Goal: Task Accomplishment & Management: Complete application form

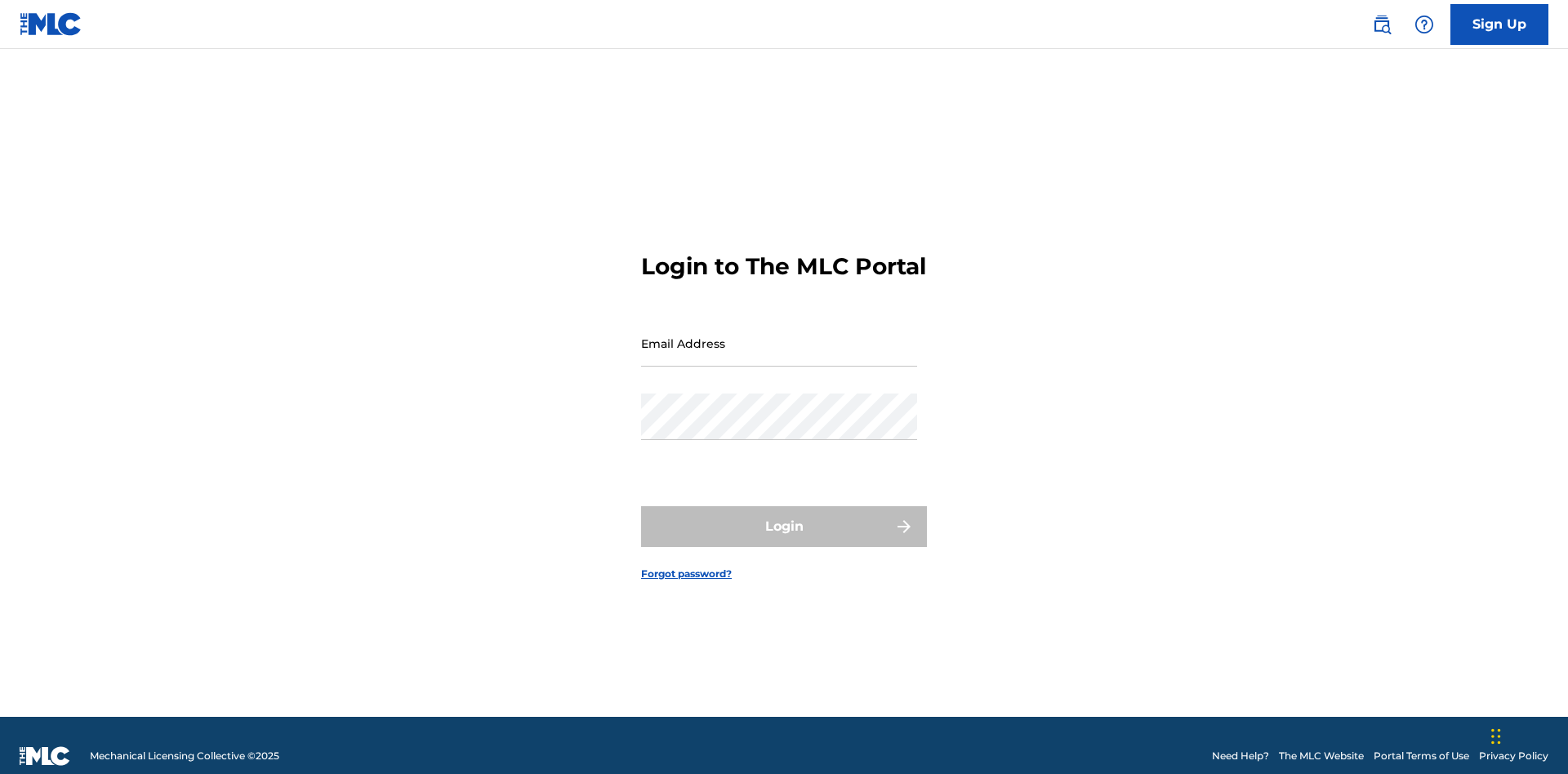
scroll to position [21, 0]
click at [780, 336] on input "Email Address" at bounding box center [779, 344] width 276 height 46
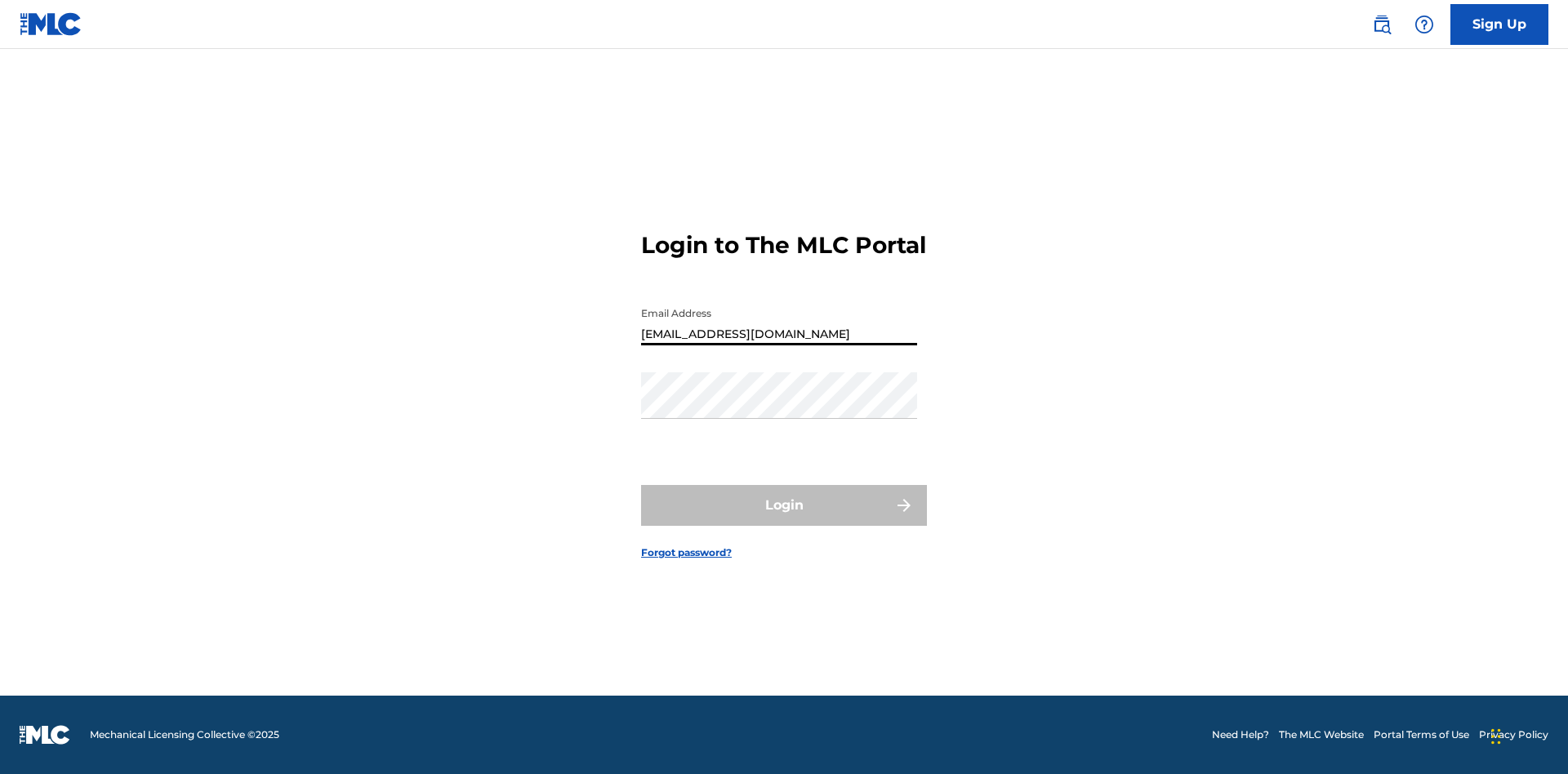
type input "Duke.McTesterson@gmail.com"
click at [784, 520] on button "Login" at bounding box center [784, 505] width 286 height 41
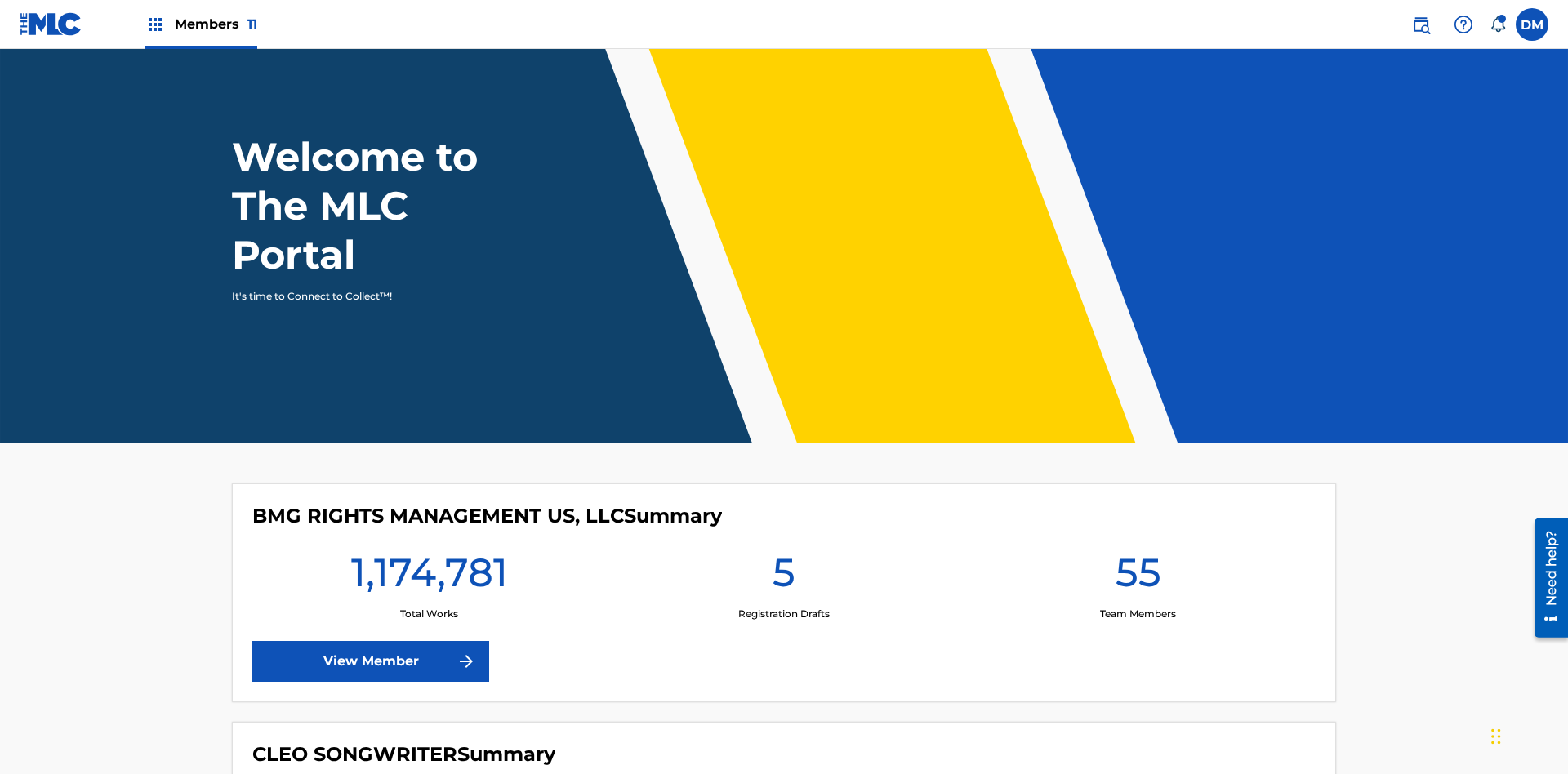
click at [201, 24] on span "Members 11" at bounding box center [216, 23] width 82 height 19
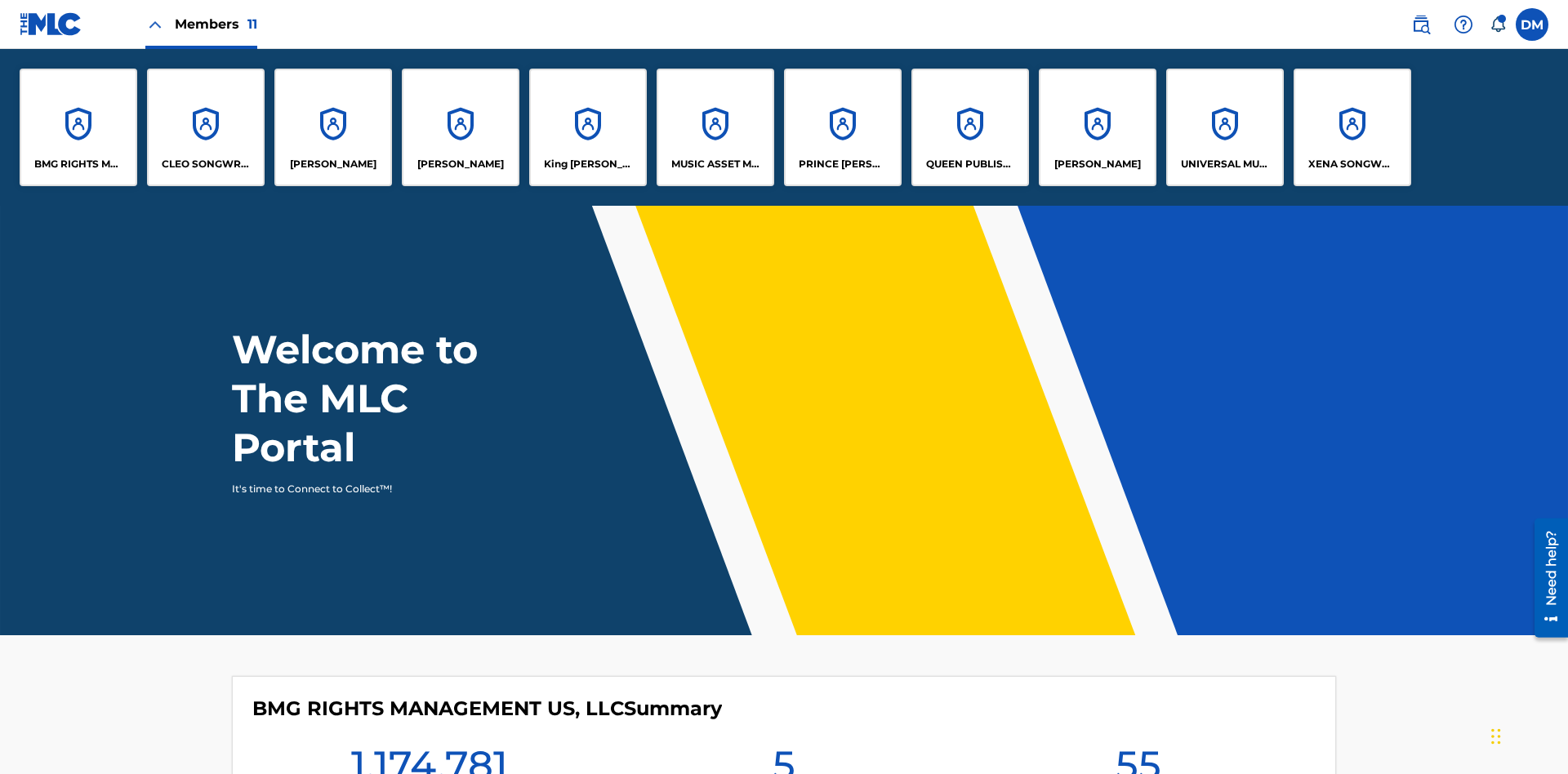
click at [461, 164] on p "EYAMA MCSINGER" at bounding box center [460, 164] width 87 height 14
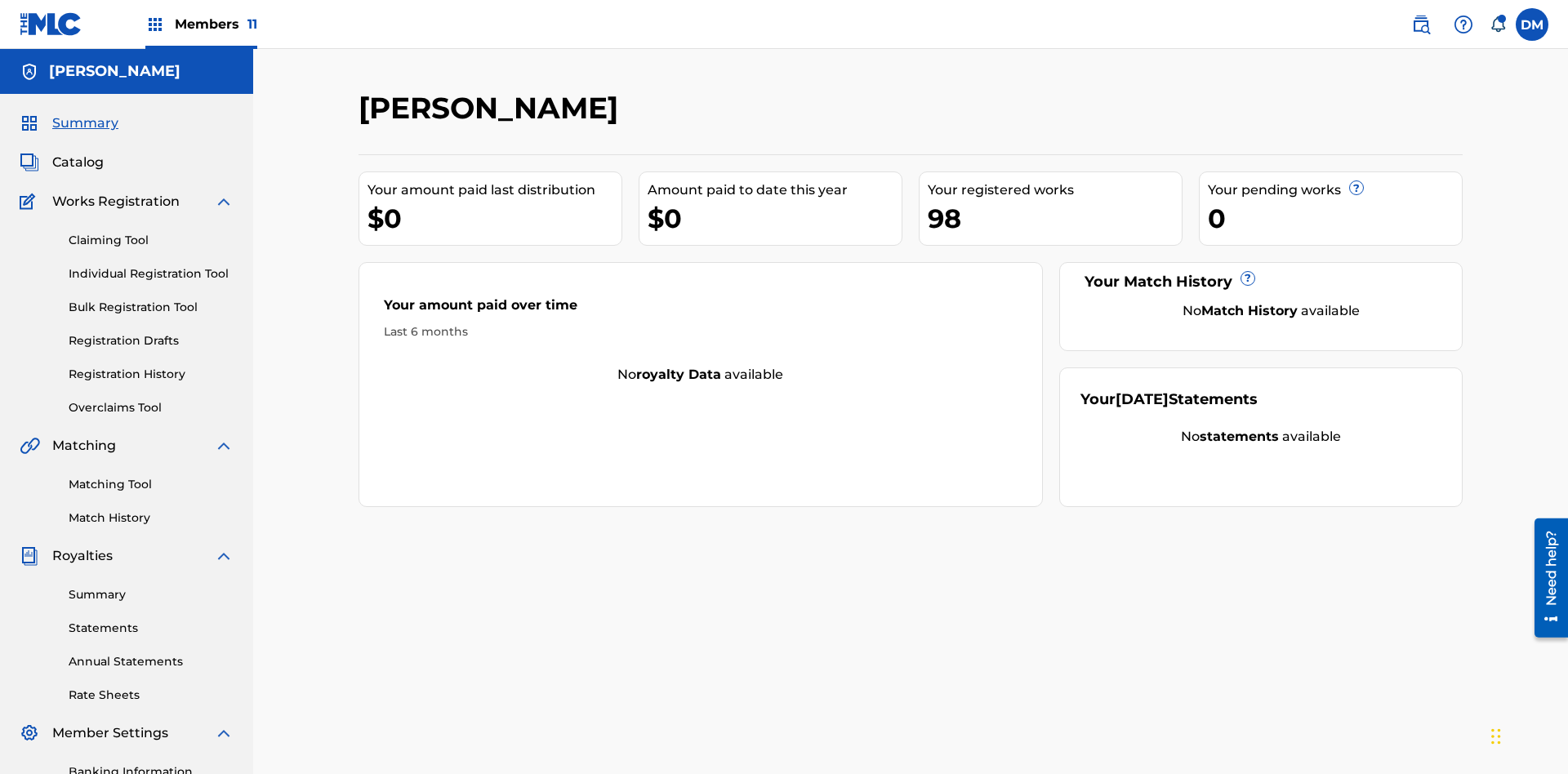
click at [151, 399] on link "Overclaims Tool" at bounding box center [151, 407] width 165 height 17
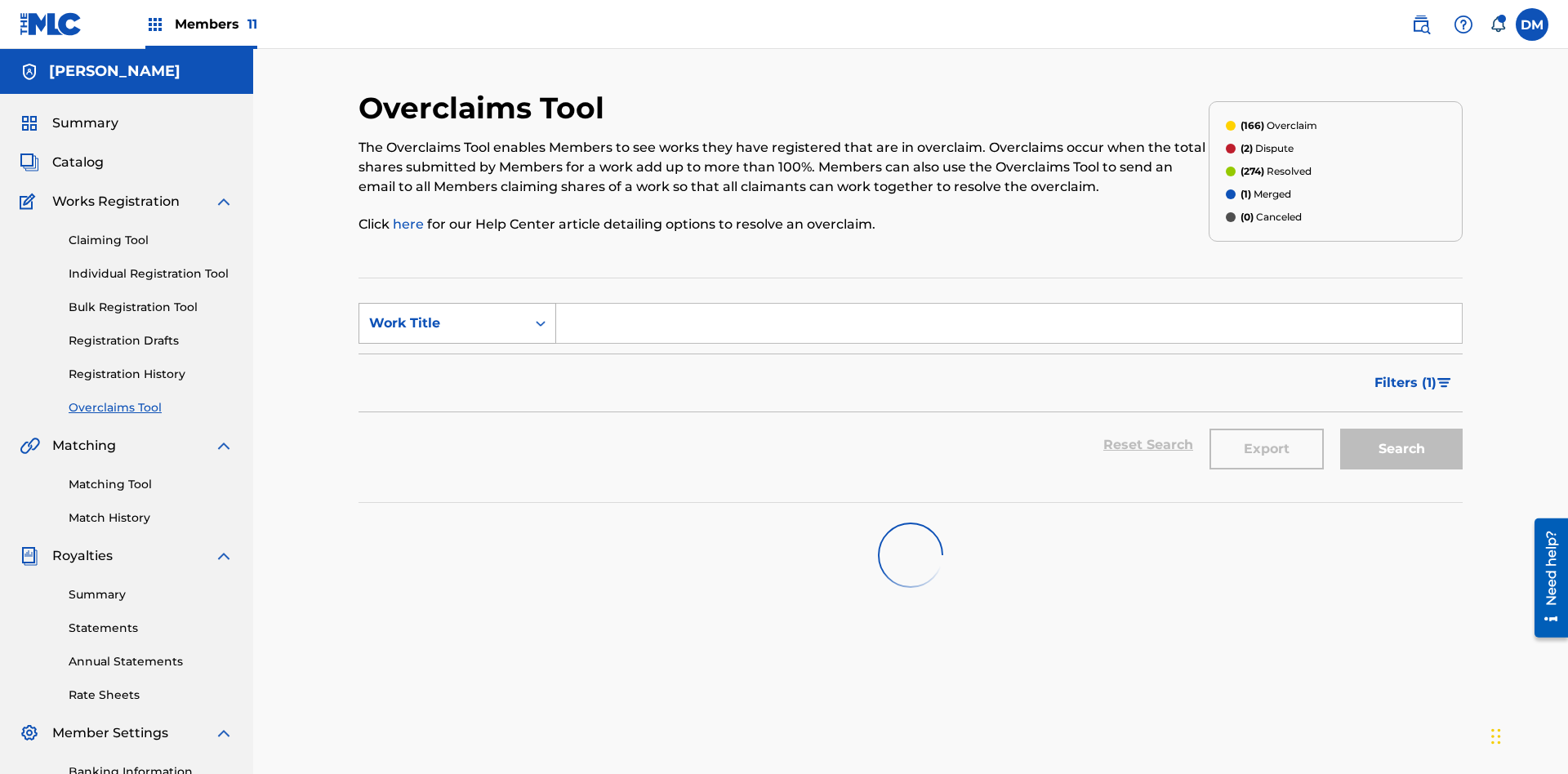
click at [443, 313] on div "Work Title" at bounding box center [442, 323] width 147 height 20
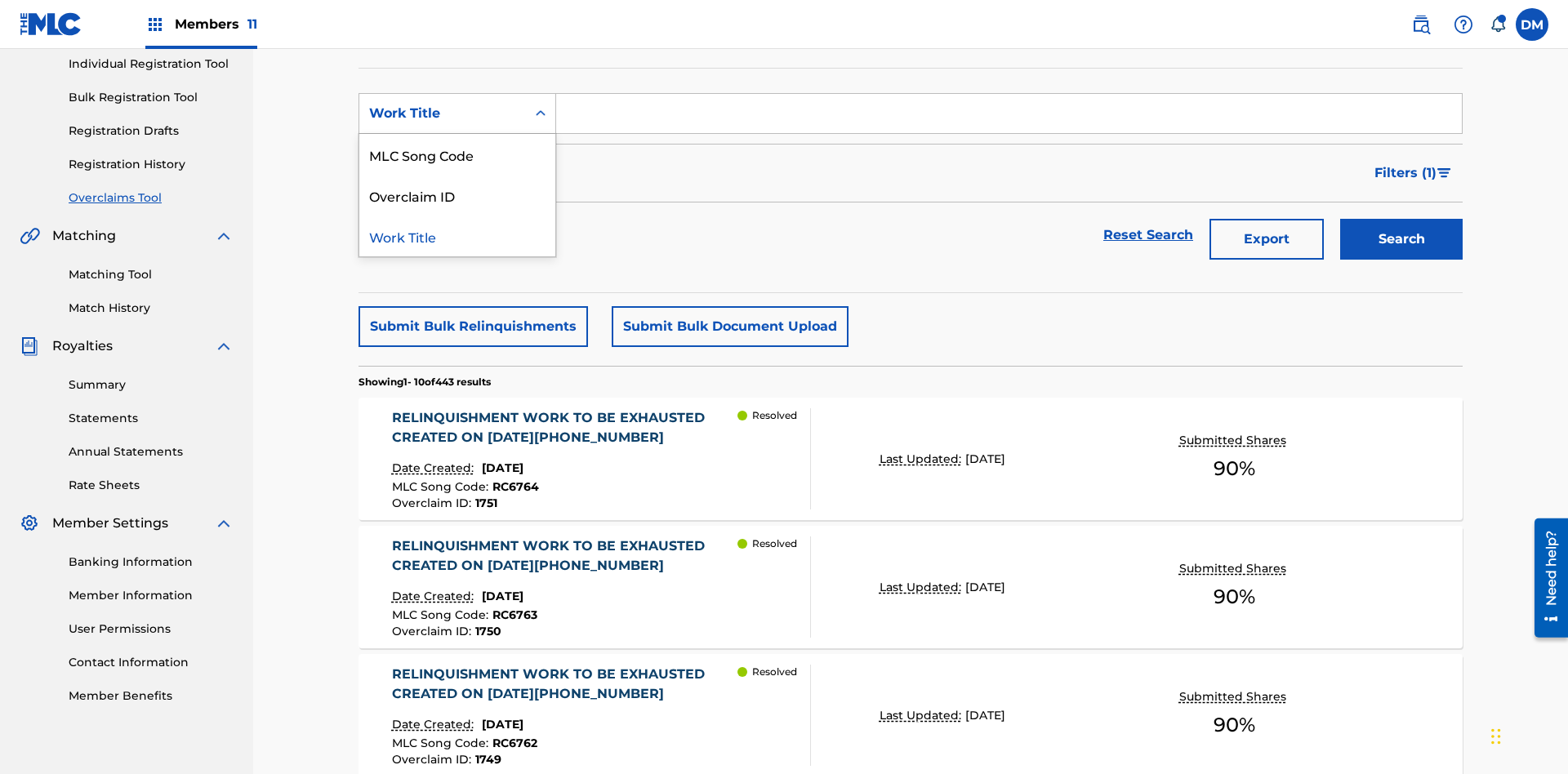
click at [457, 196] on div "Overclaim ID" at bounding box center [456, 196] width 196 height 41
click at [1009, 118] on input "Search Form" at bounding box center [1009, 113] width 905 height 39
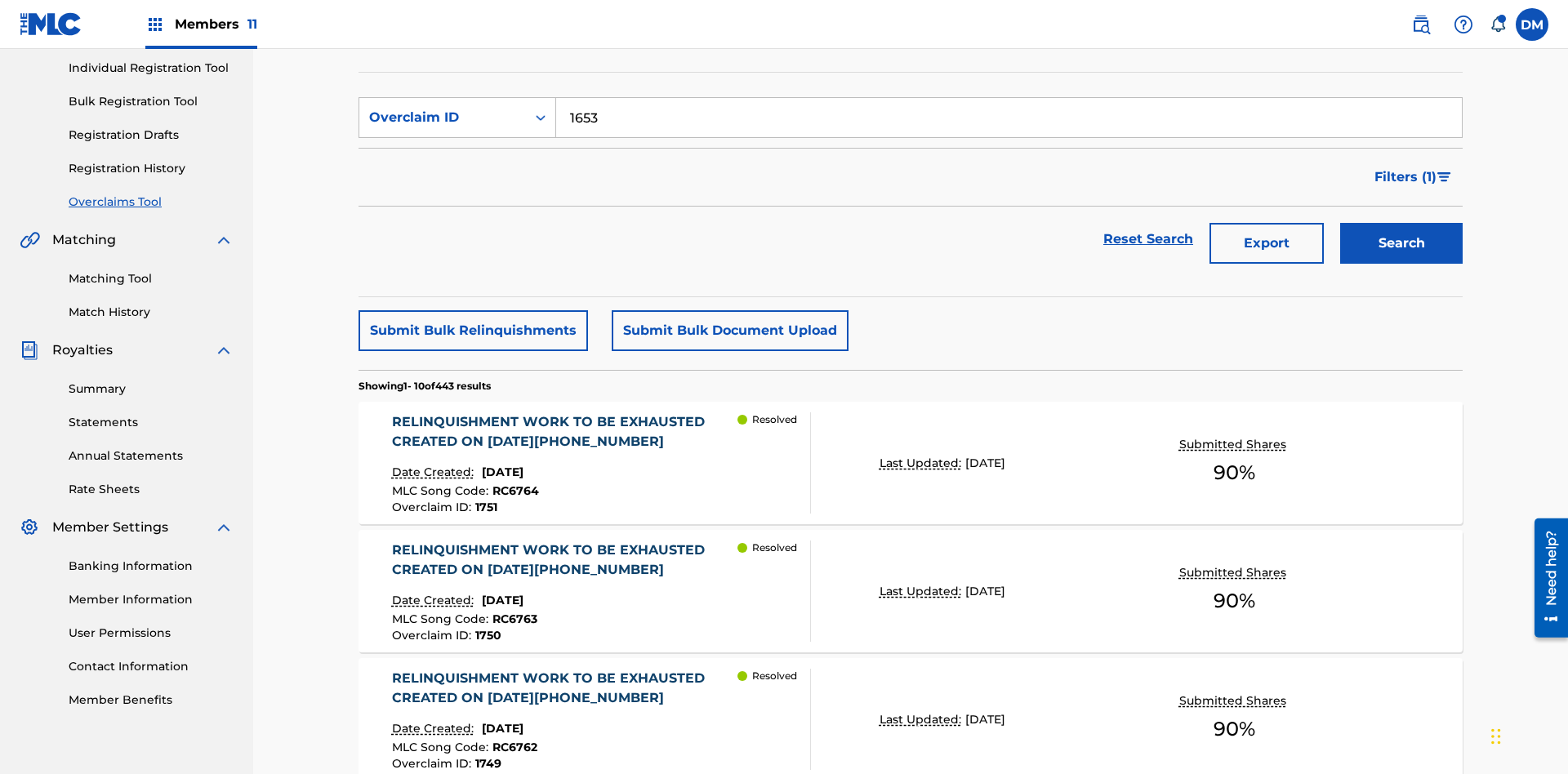
type input "1653"
click at [1401, 223] on button "Search" at bounding box center [1401, 244] width 122 height 41
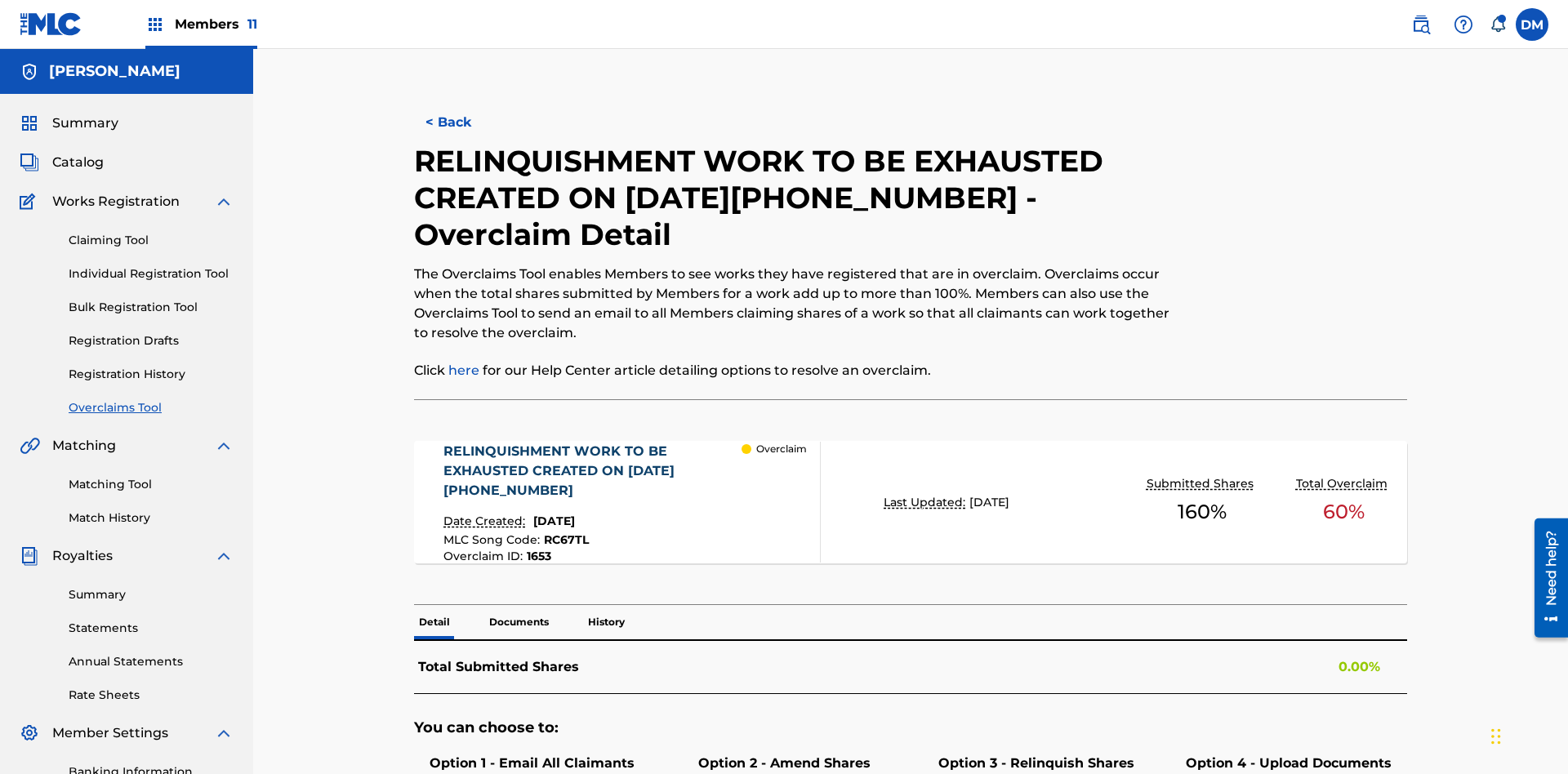
click at [518, 605] on p "Documents" at bounding box center [519, 622] width 70 height 34
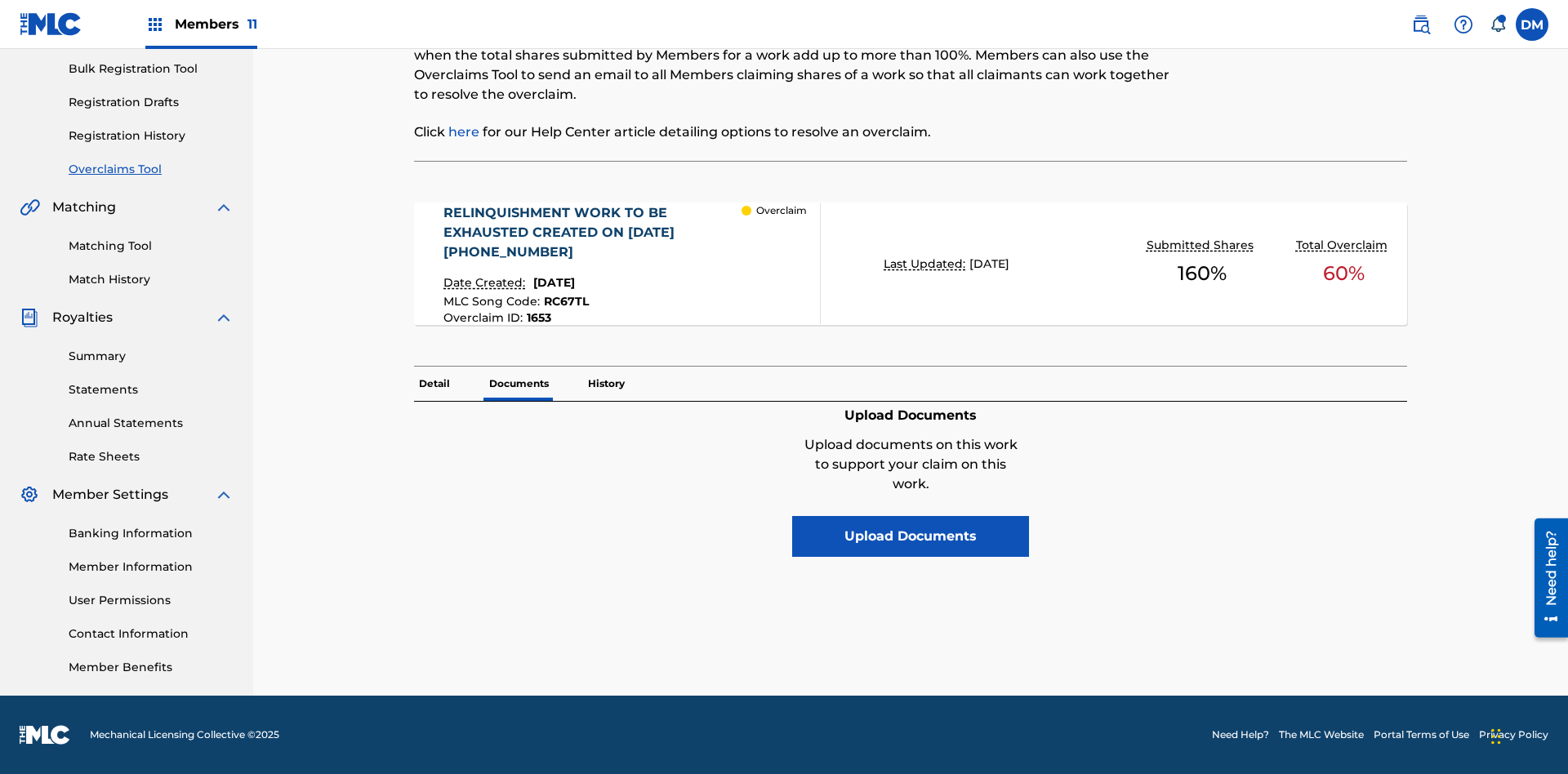
click at [911, 516] on button "Upload Documents" at bounding box center [910, 537] width 237 height 41
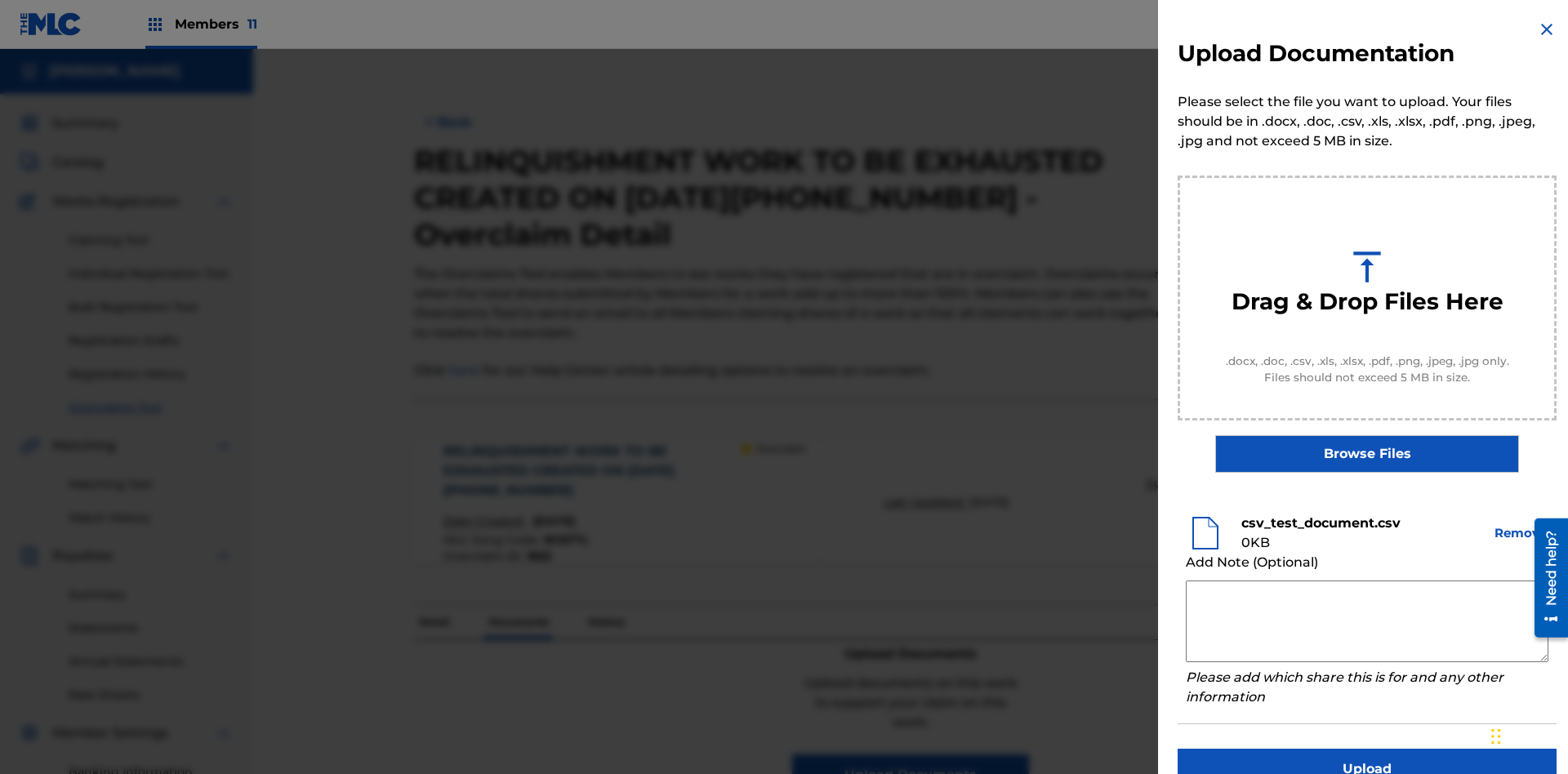
click at [1367, 749] on button "Upload" at bounding box center [1367, 770] width 379 height 41
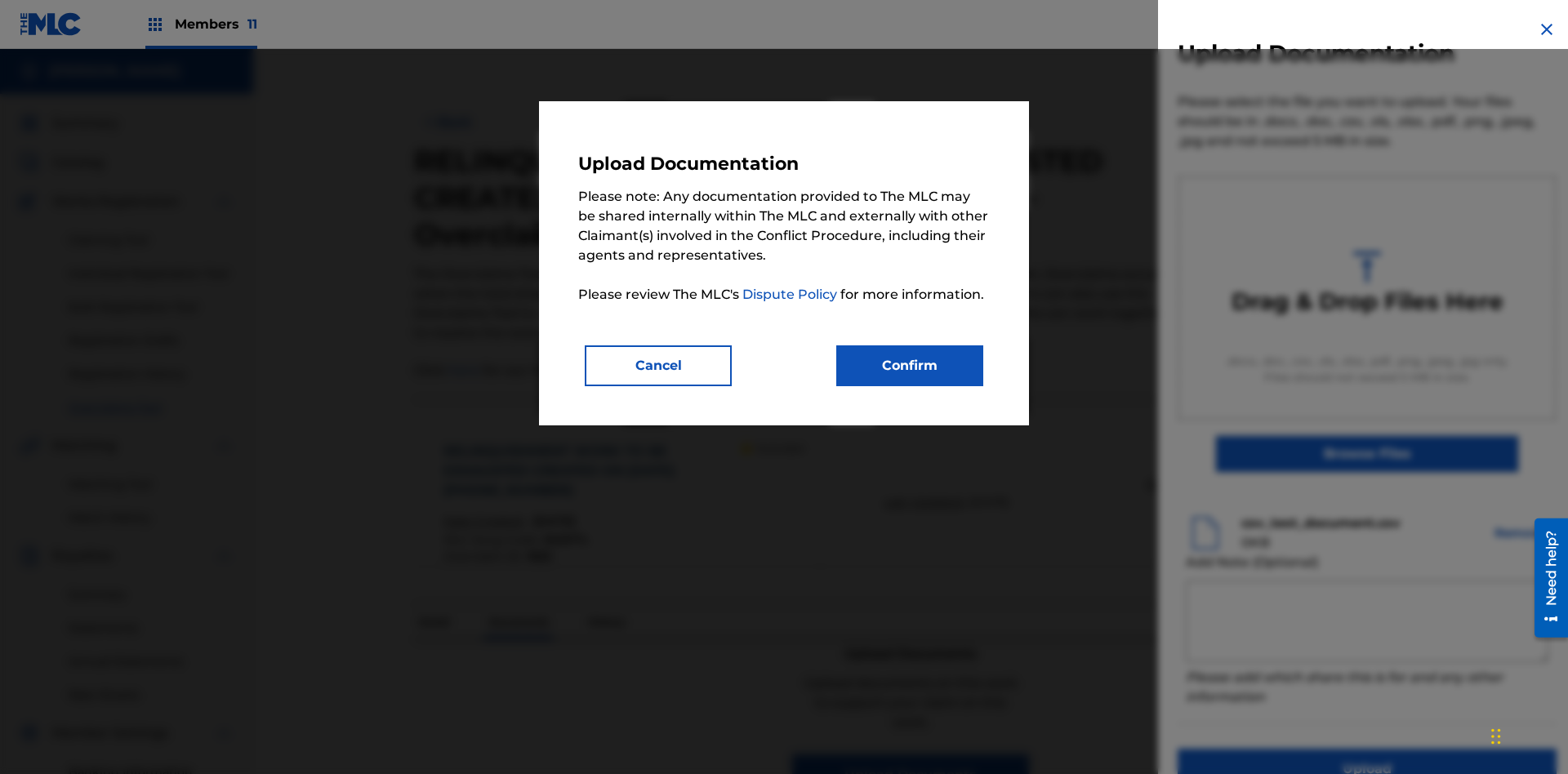
scroll to position [238, 0]
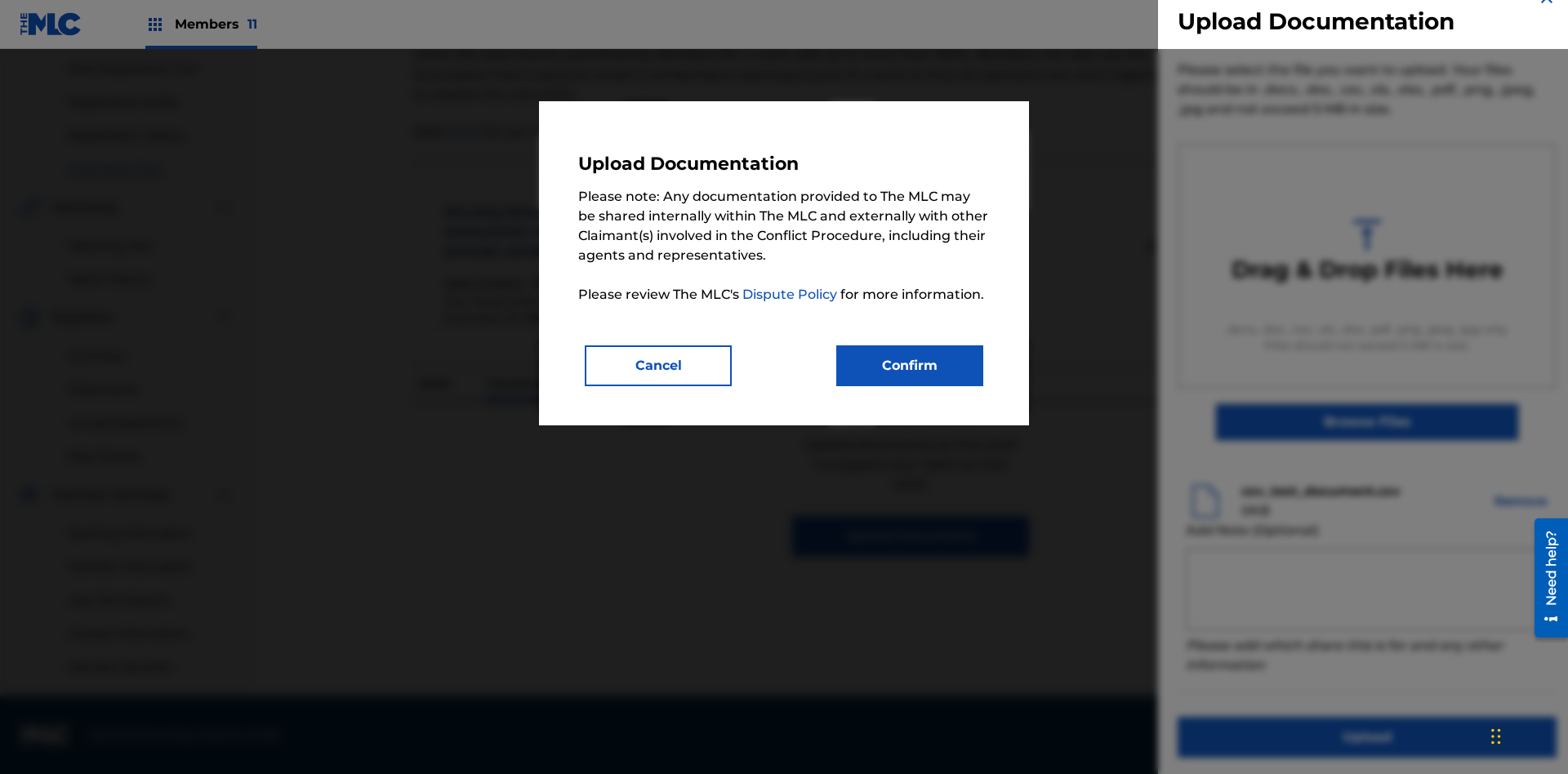
click at [910, 365] on button "Confirm" at bounding box center [910, 366] width 147 height 41
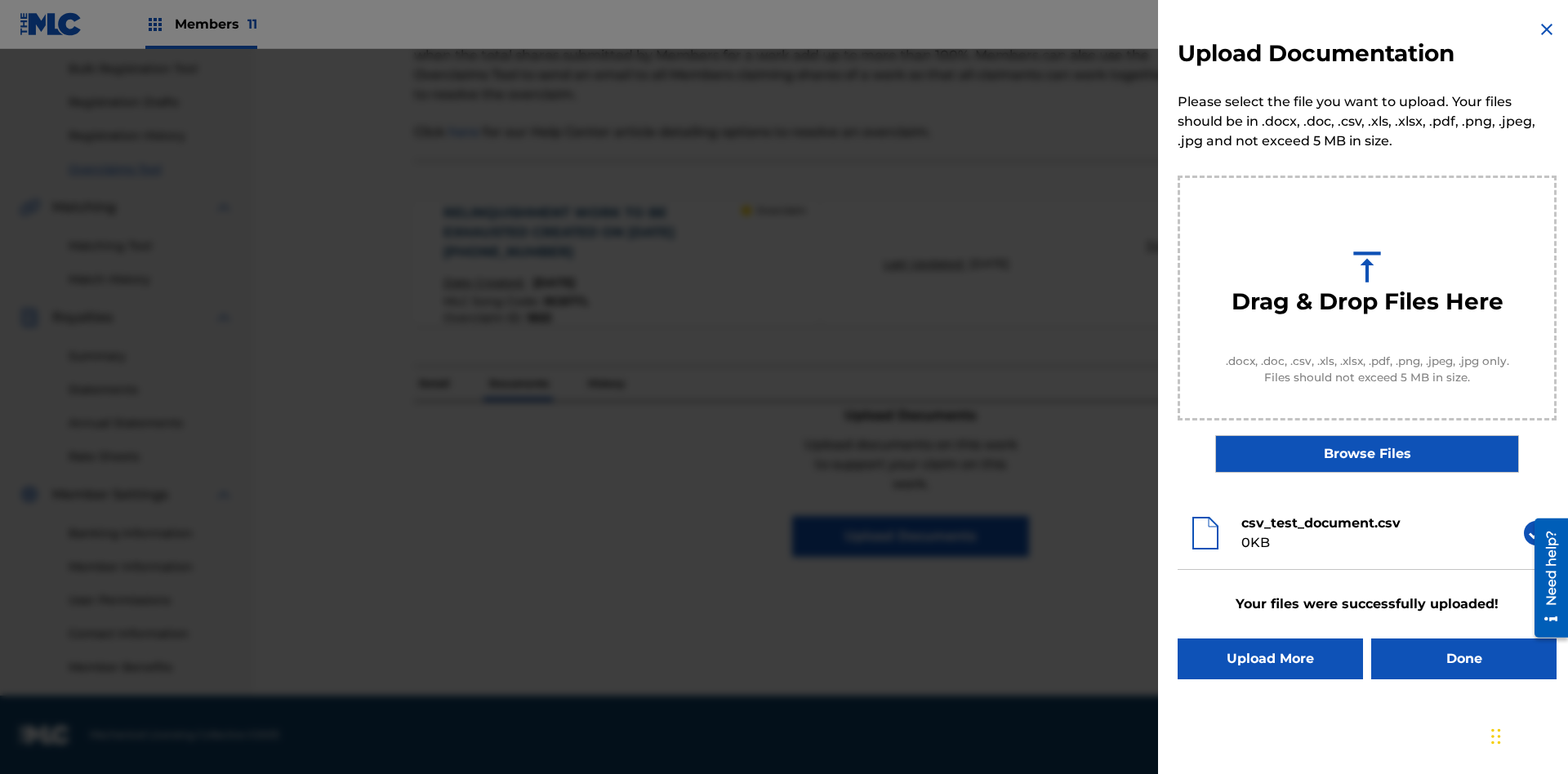
click at [1270, 659] on button "Upload More" at bounding box center [1271, 659] width 186 height 41
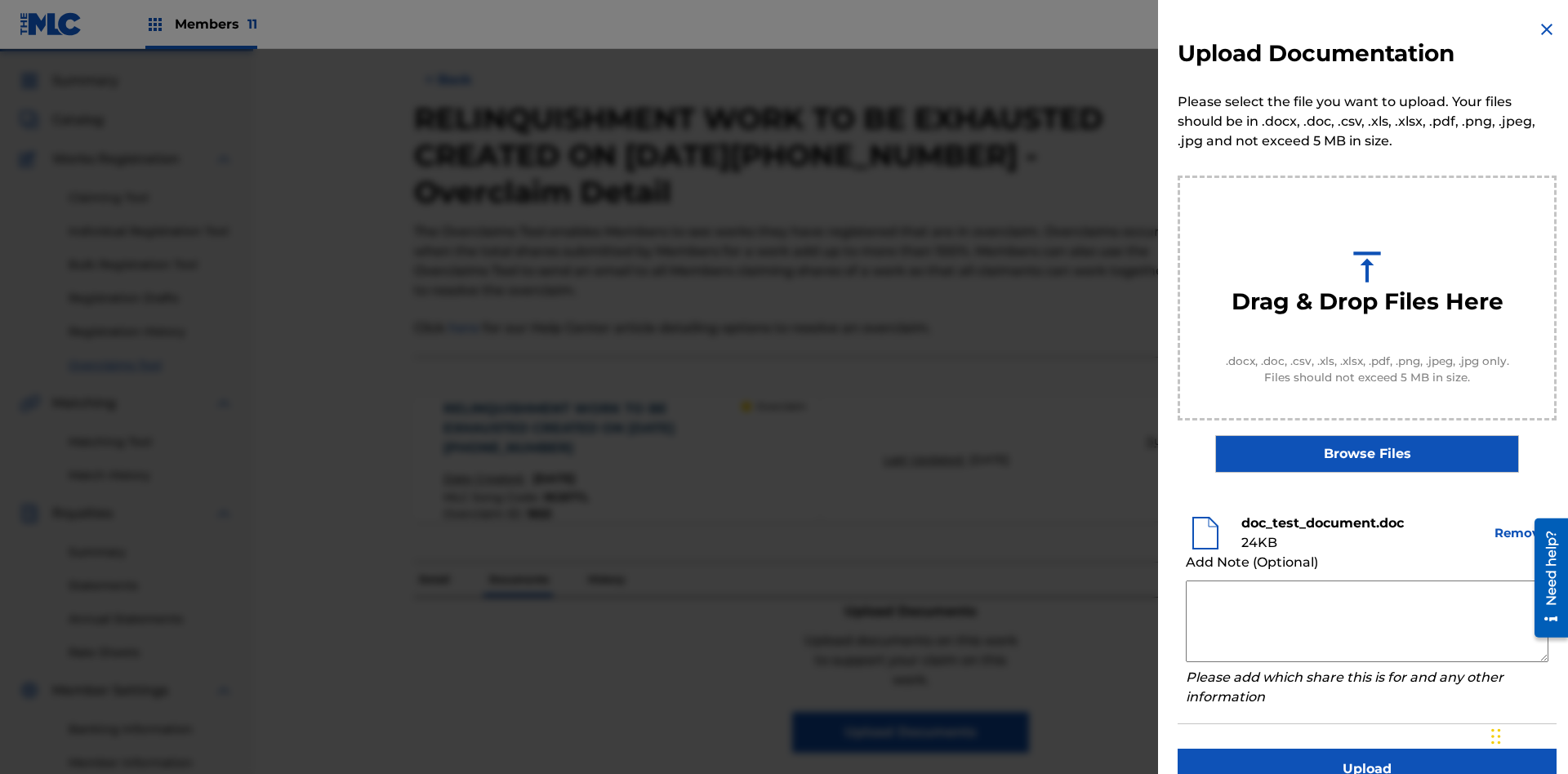
click at [1367, 749] on button "Upload" at bounding box center [1367, 770] width 379 height 41
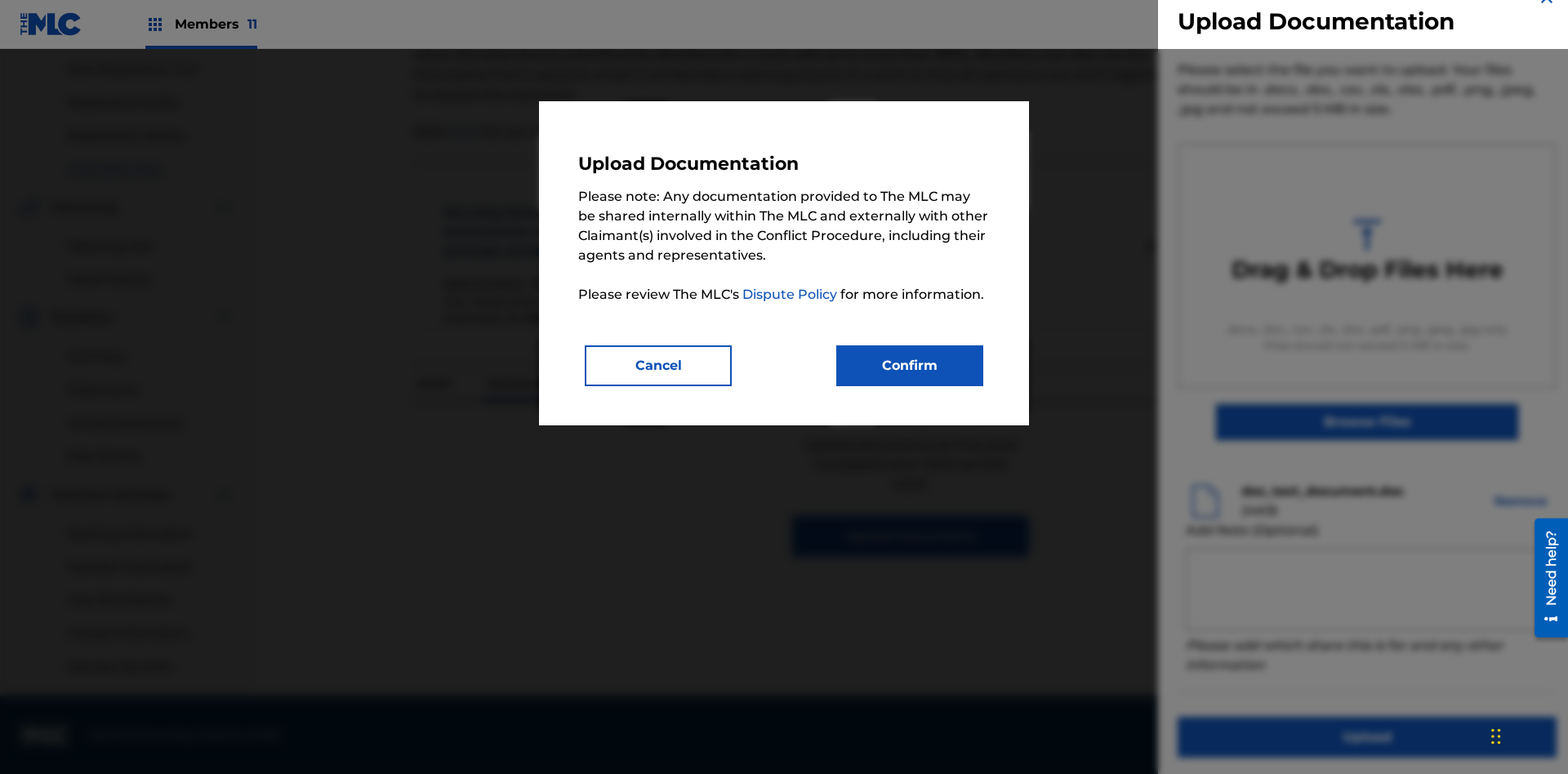
click at [910, 365] on button "Confirm" at bounding box center [910, 366] width 147 height 41
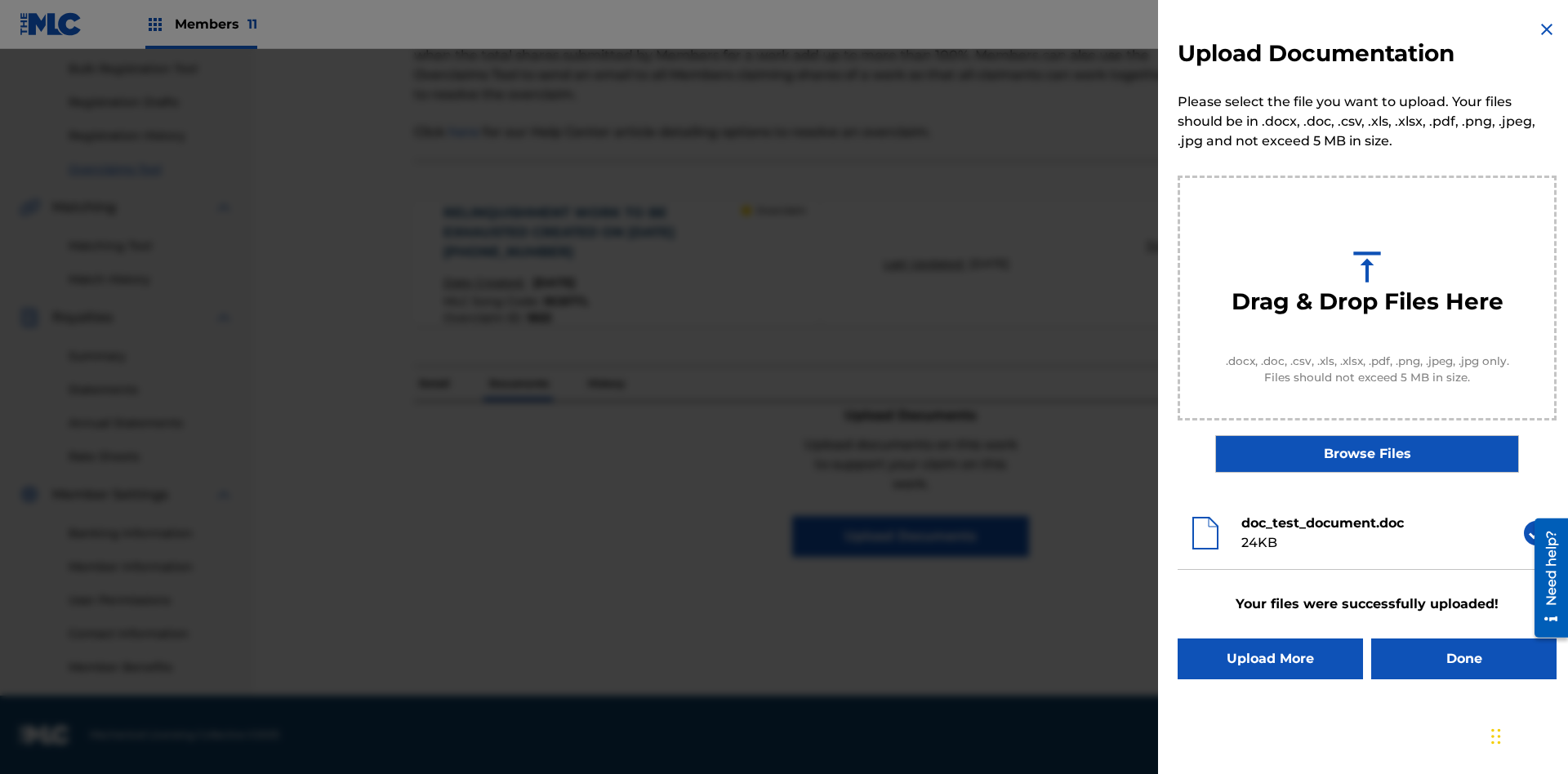
click at [1270, 659] on button "Upload More" at bounding box center [1271, 659] width 186 height 41
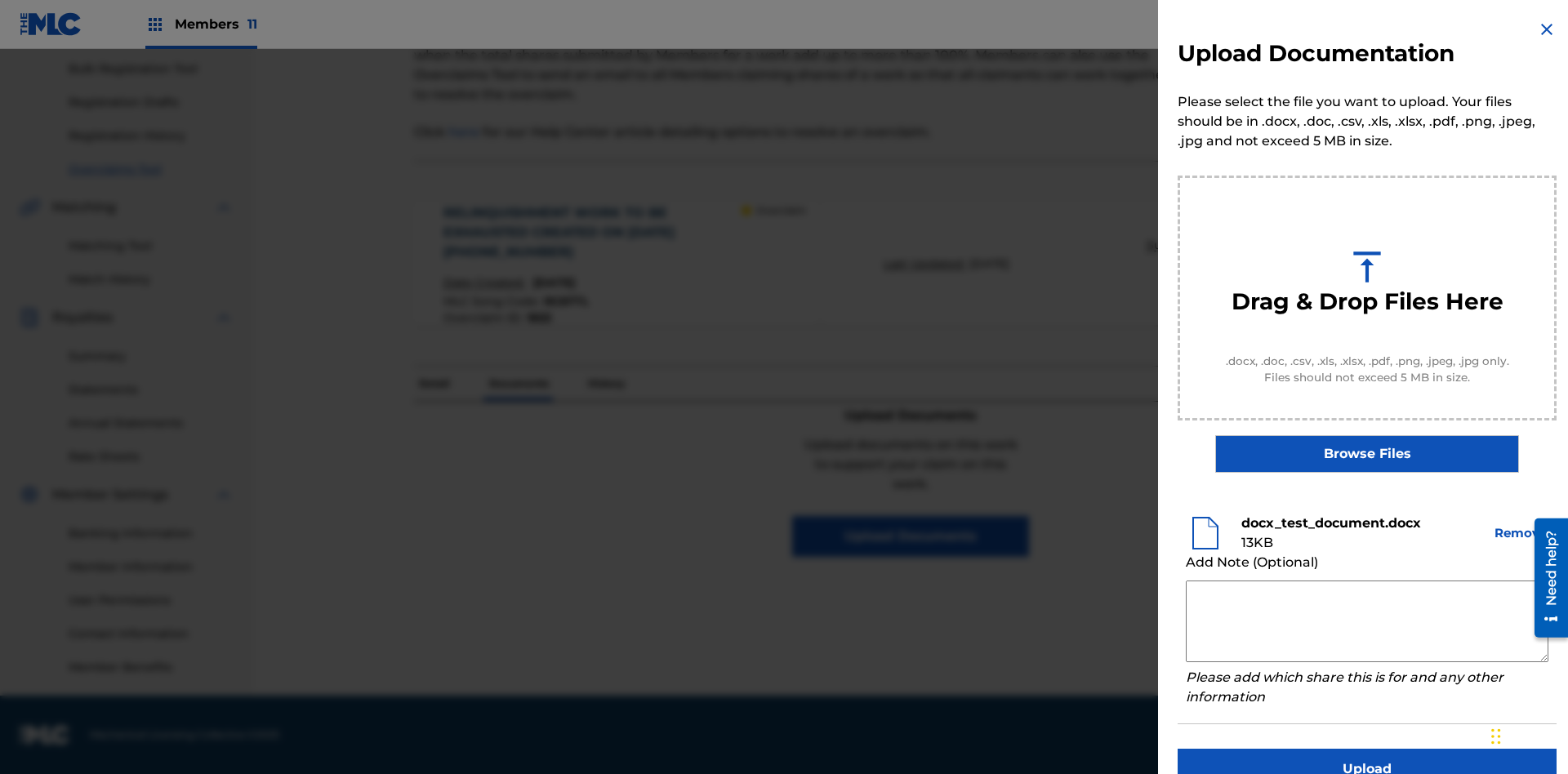
click at [1367, 749] on button "Upload" at bounding box center [1367, 770] width 379 height 41
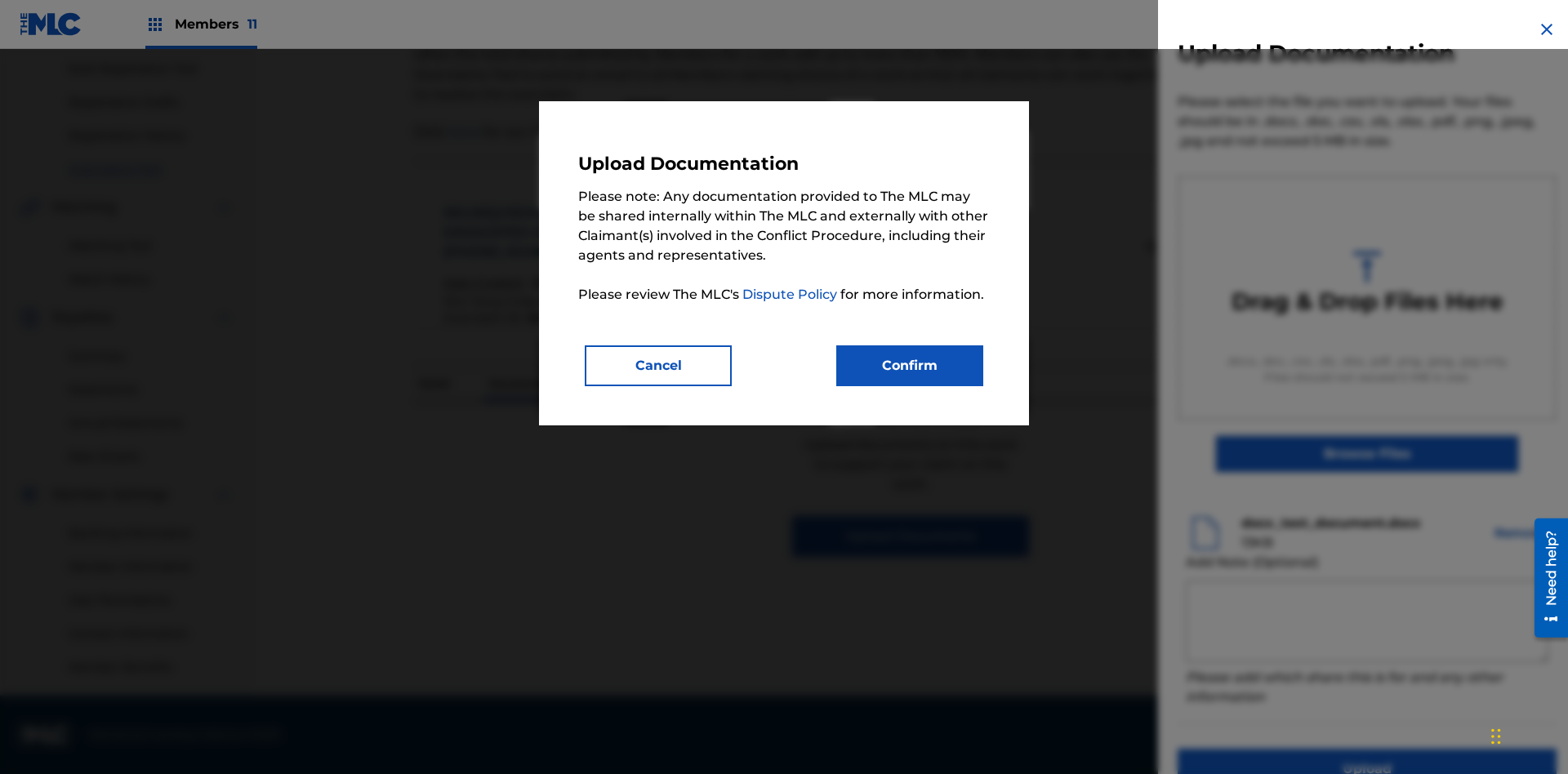
click at [910, 365] on button "Confirm" at bounding box center [910, 366] width 147 height 41
click at [1270, 749] on button "Upload" at bounding box center [1367, 770] width 379 height 41
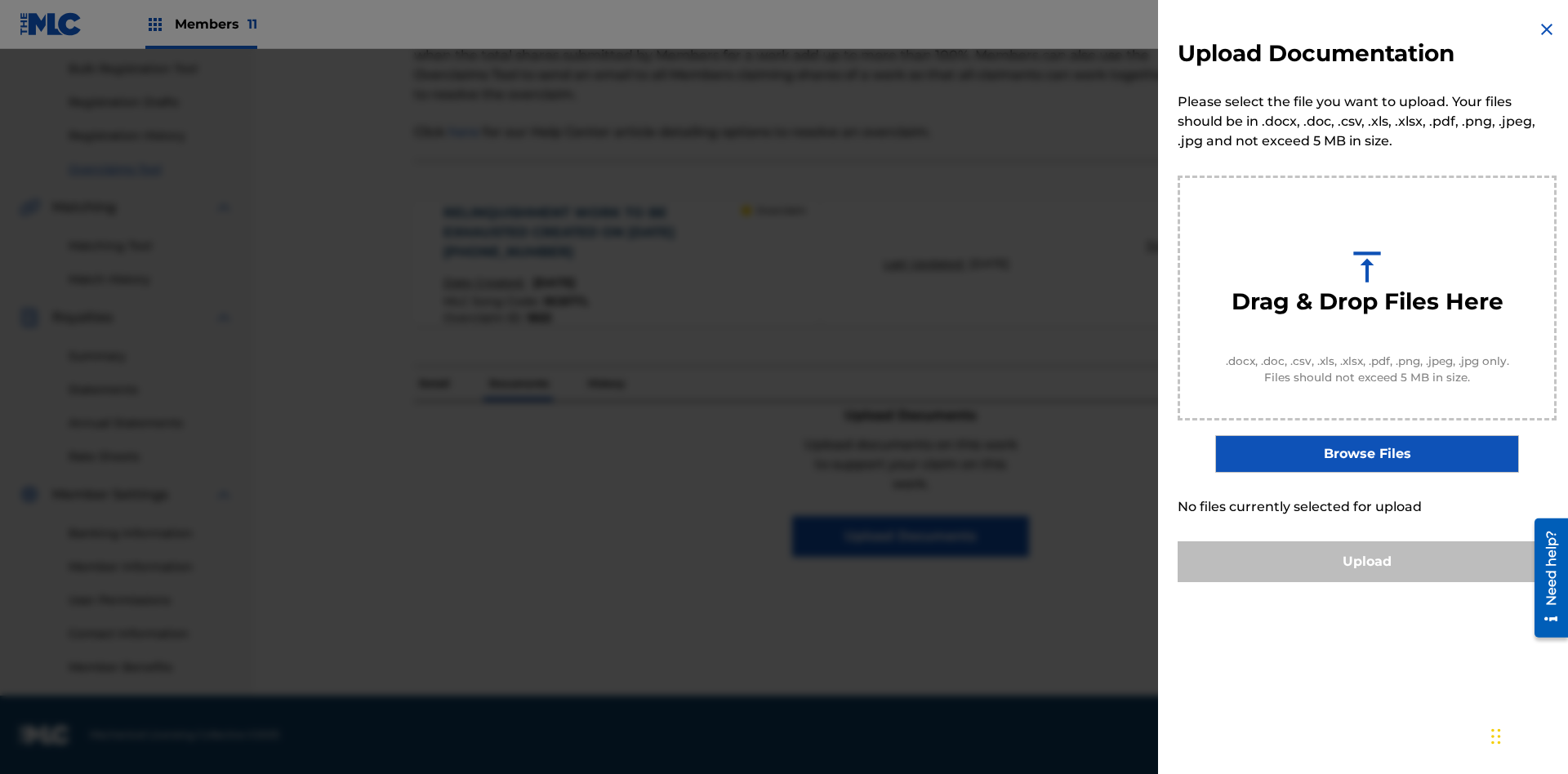
click at [1367, 582] on button "Upload" at bounding box center [1367, 562] width 379 height 41
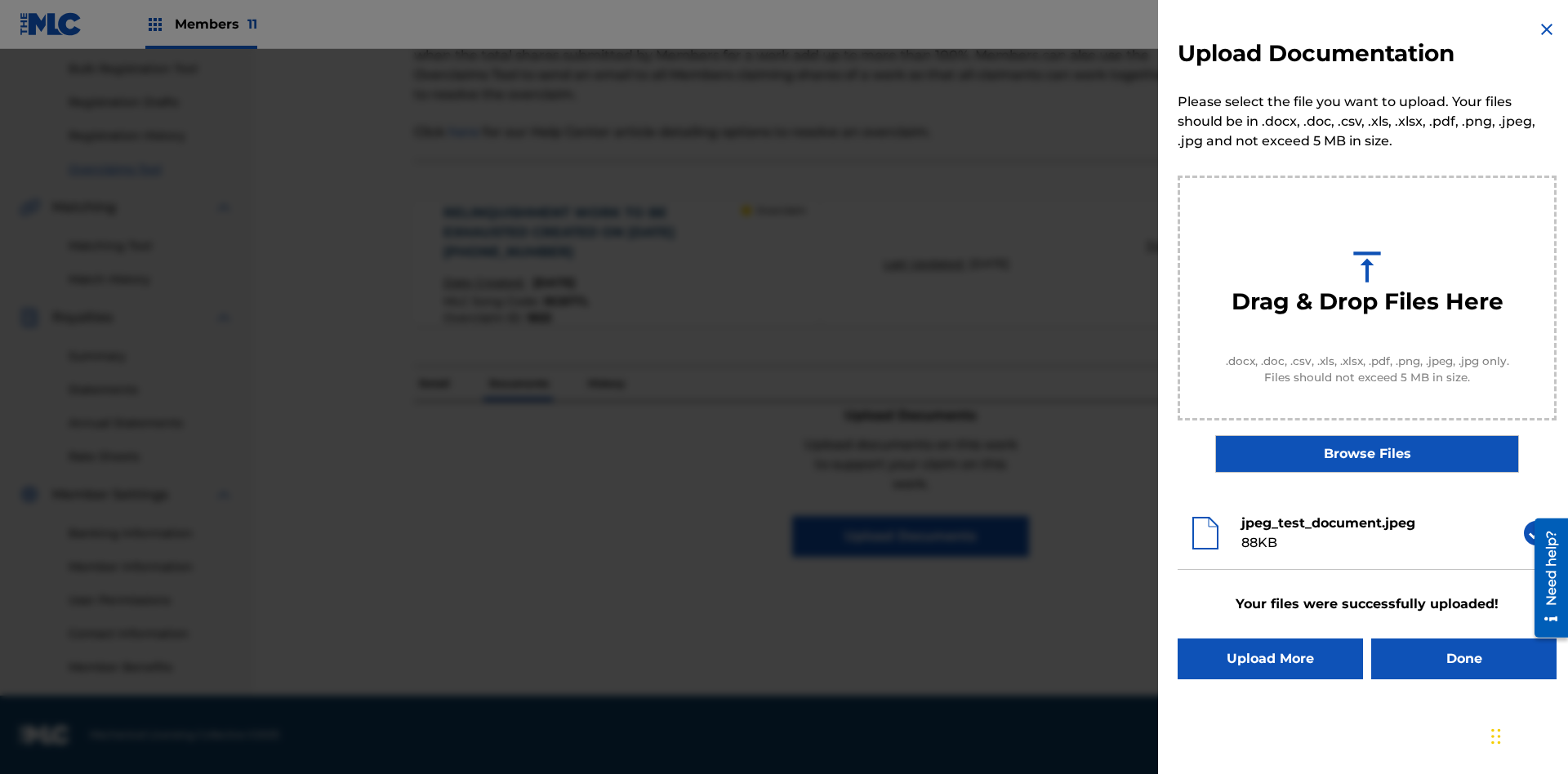
click at [1270, 659] on button "Upload More" at bounding box center [1271, 659] width 186 height 41
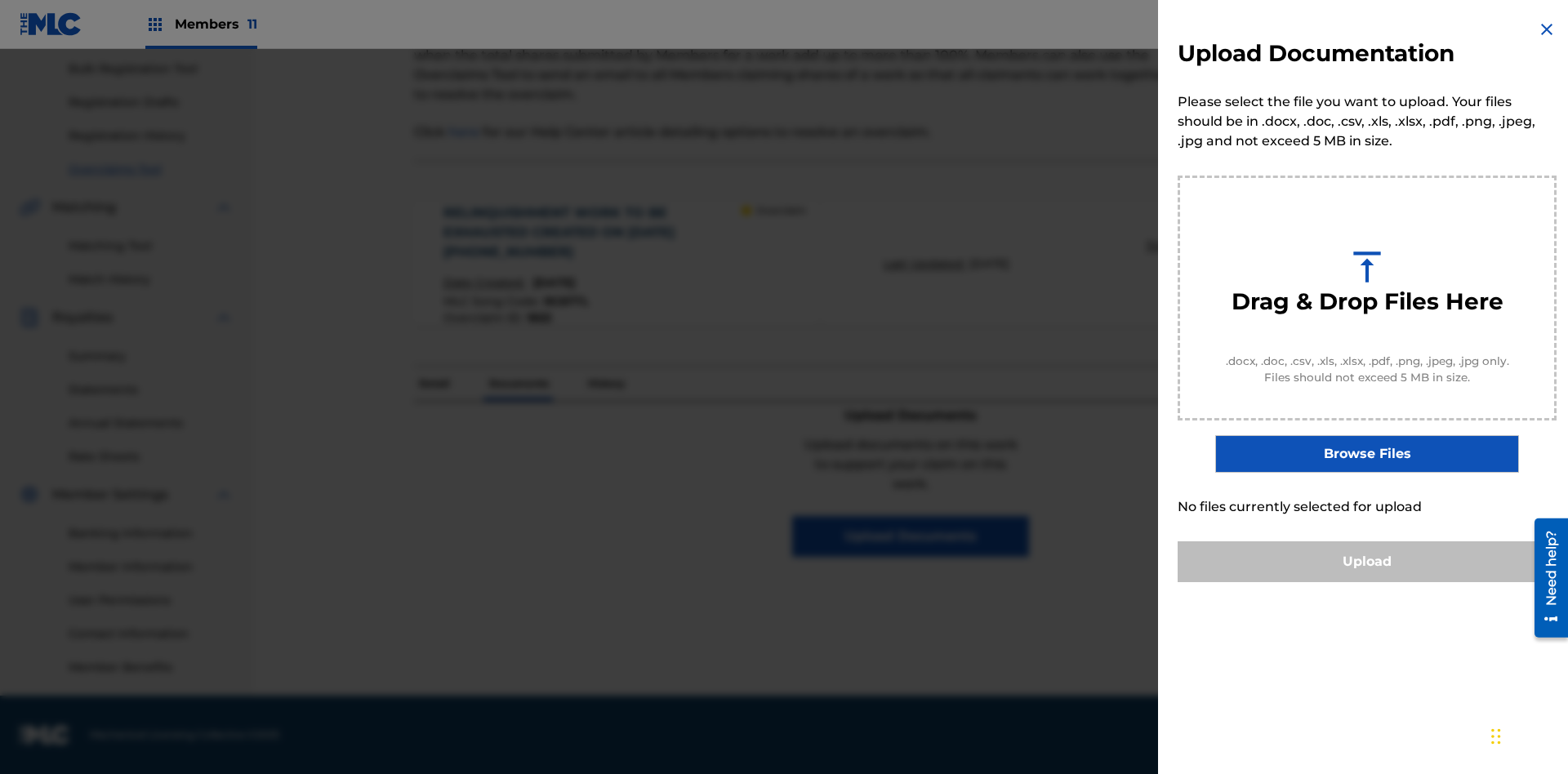
click at [1367, 582] on button "Upload" at bounding box center [1367, 562] width 379 height 41
click at [1270, 582] on button "Upload" at bounding box center [1367, 562] width 379 height 41
click at [1367, 582] on button "Upload" at bounding box center [1367, 562] width 379 height 41
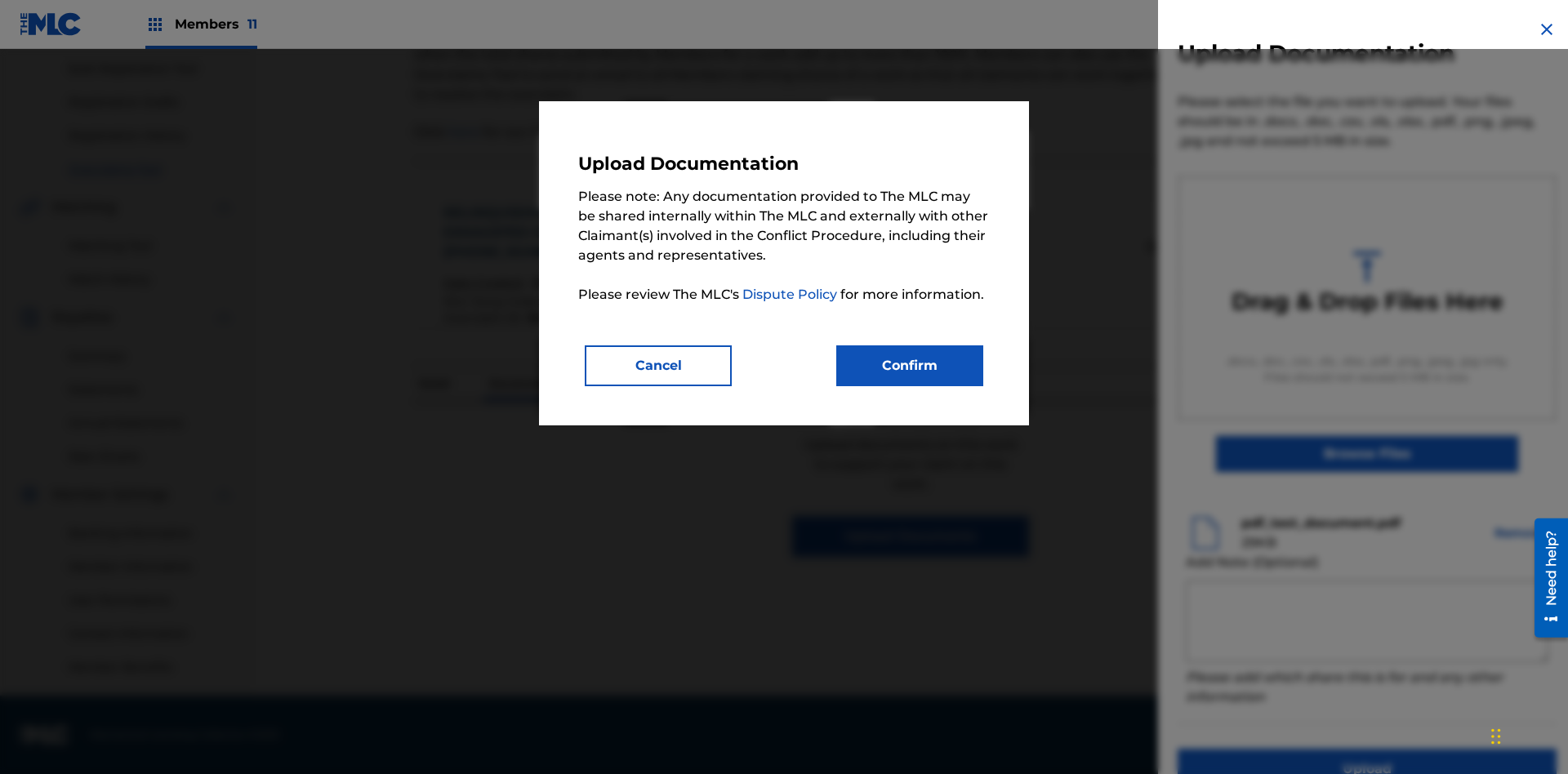
click at [910, 365] on button "Confirm" at bounding box center [910, 366] width 147 height 41
click at [1270, 749] on button "Upload" at bounding box center [1367, 770] width 379 height 41
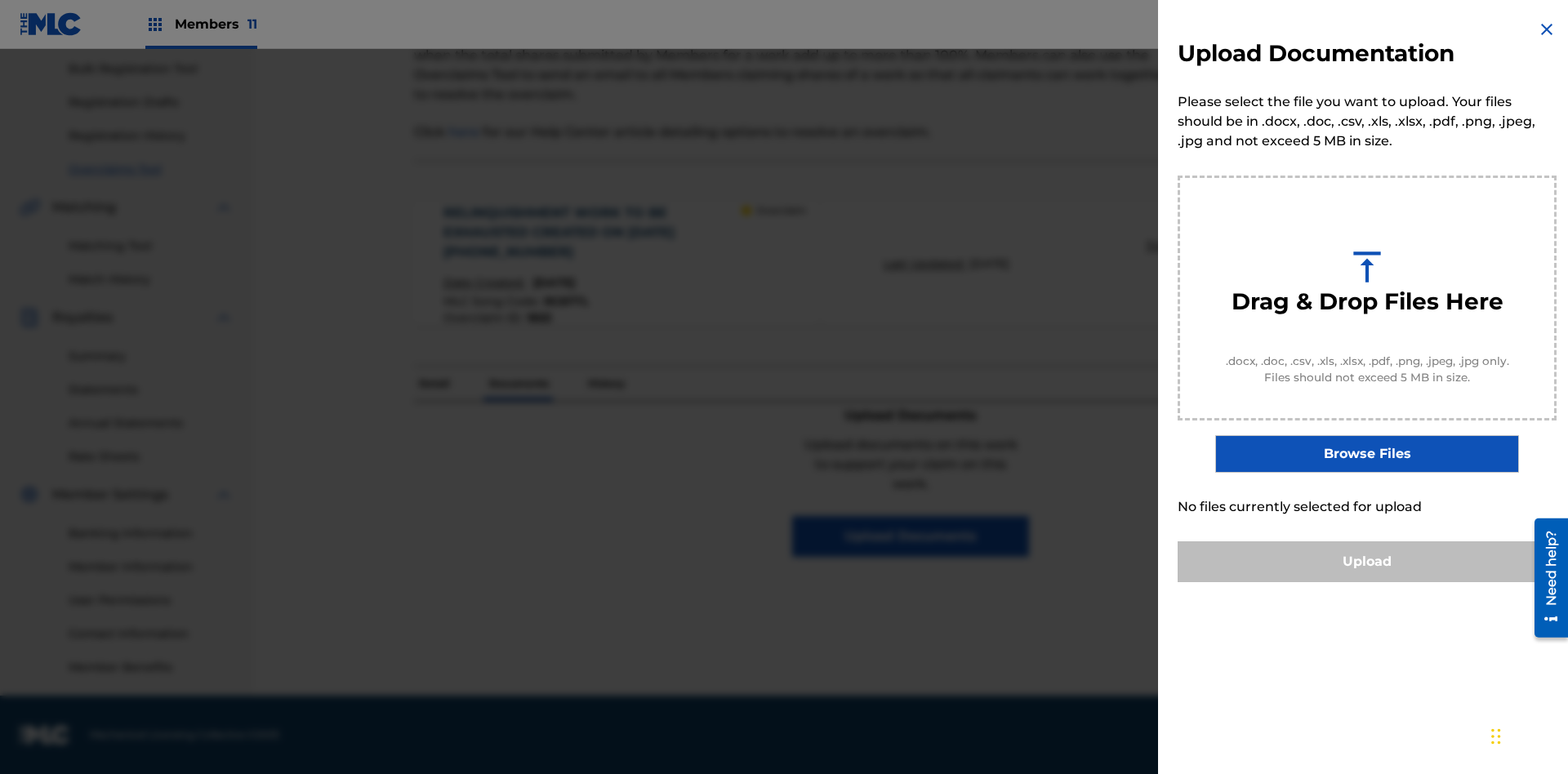
click at [1367, 582] on button "Upload" at bounding box center [1367, 562] width 379 height 41
click at [1270, 582] on button "Upload" at bounding box center [1367, 562] width 379 height 41
click at [1367, 582] on button "Upload" at bounding box center [1367, 562] width 379 height 41
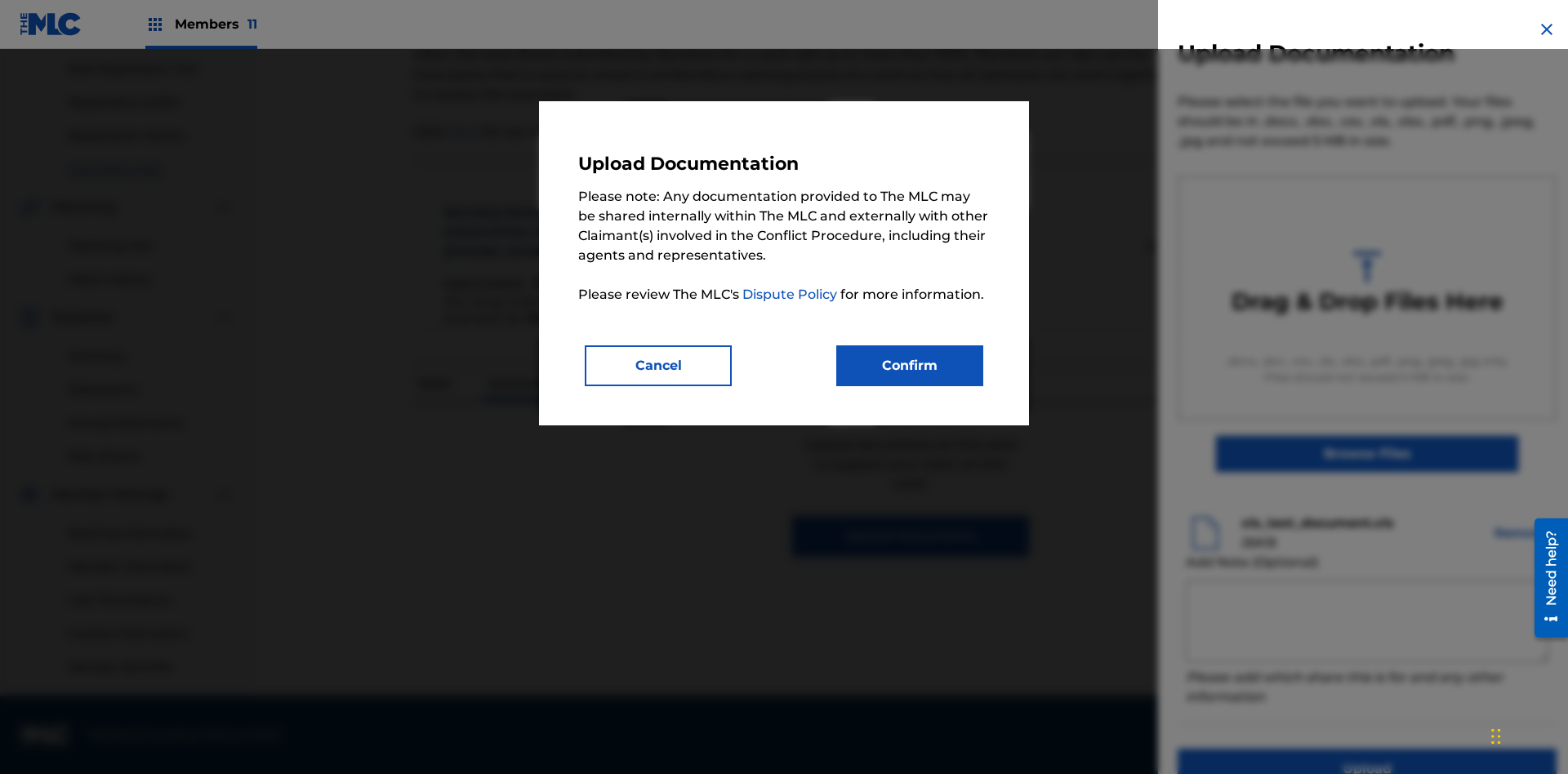
click at [910, 365] on button "Confirm" at bounding box center [910, 366] width 147 height 41
click at [1270, 749] on button "Upload" at bounding box center [1367, 770] width 379 height 41
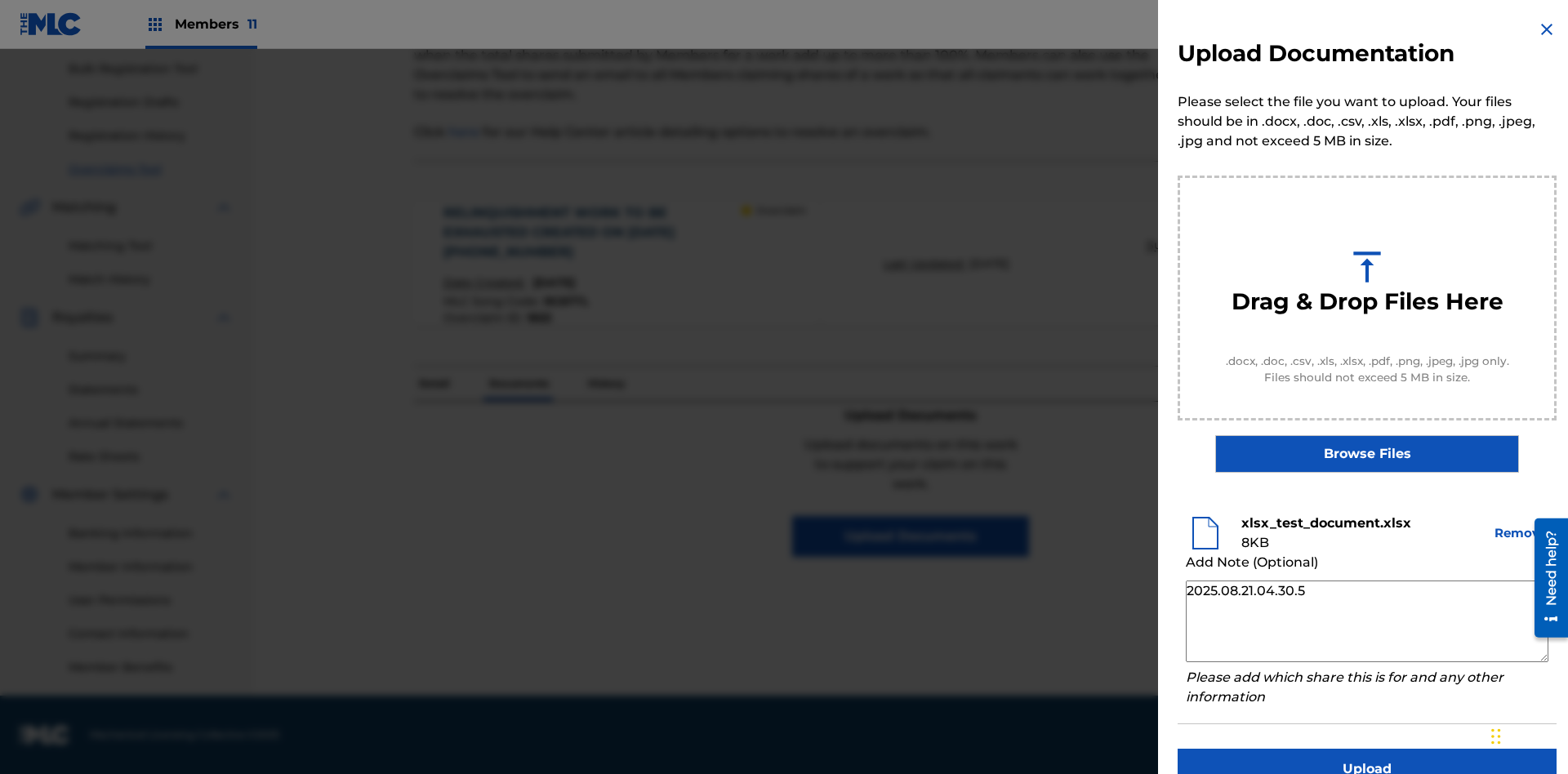
type textarea "2025.08.21.04.30.56"
click at [1367, 749] on button "Upload" at bounding box center [1367, 770] width 379 height 41
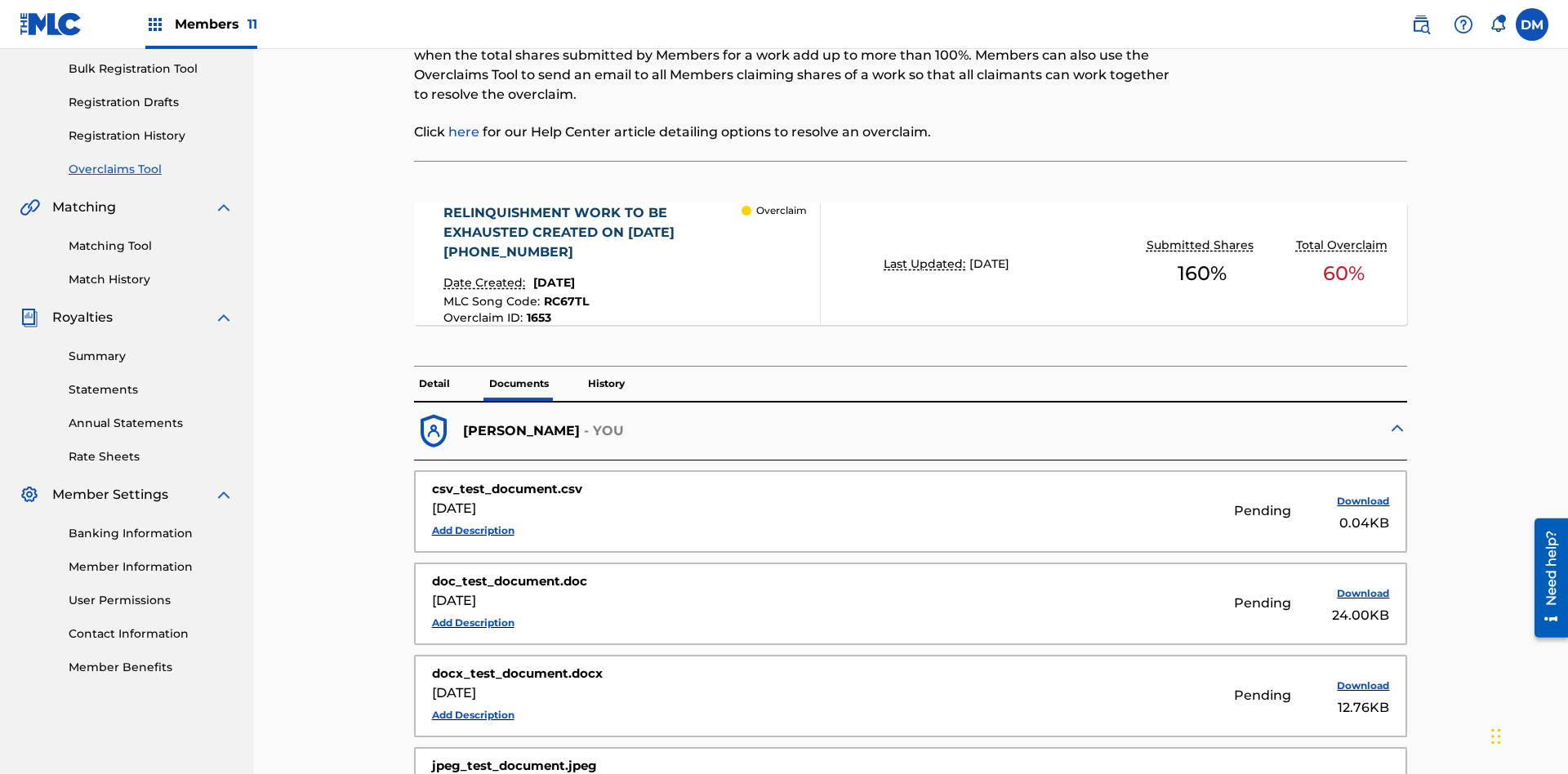
click at [518, 367] on p "Documents" at bounding box center [519, 384] width 70 height 34
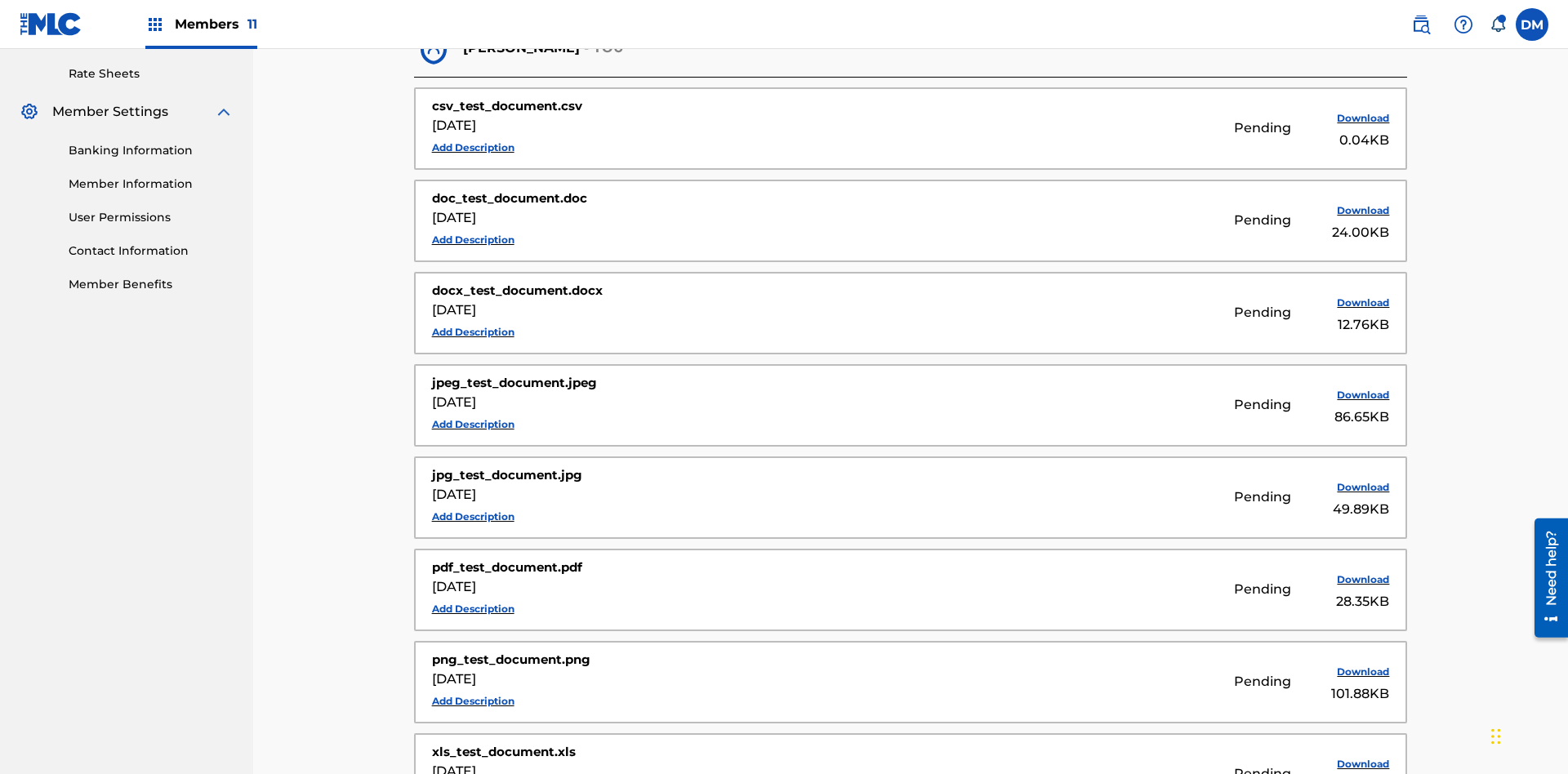
click at [473, 136] on button "Add Description" at bounding box center [473, 147] width 82 height 24
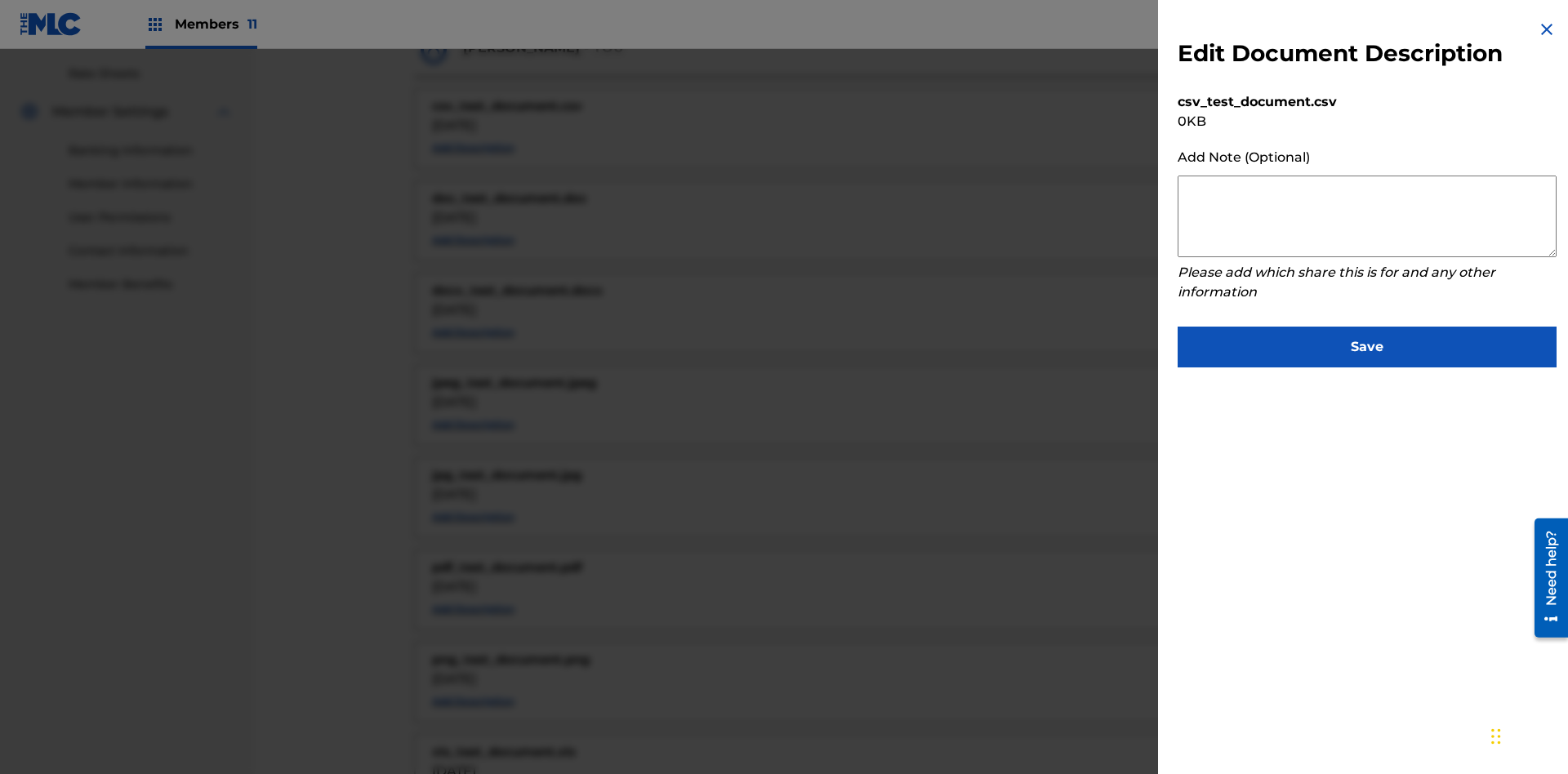
click at [1367, 216] on textarea at bounding box center [1367, 216] width 379 height 81
type textarea "2025.08.21.04.34.19"
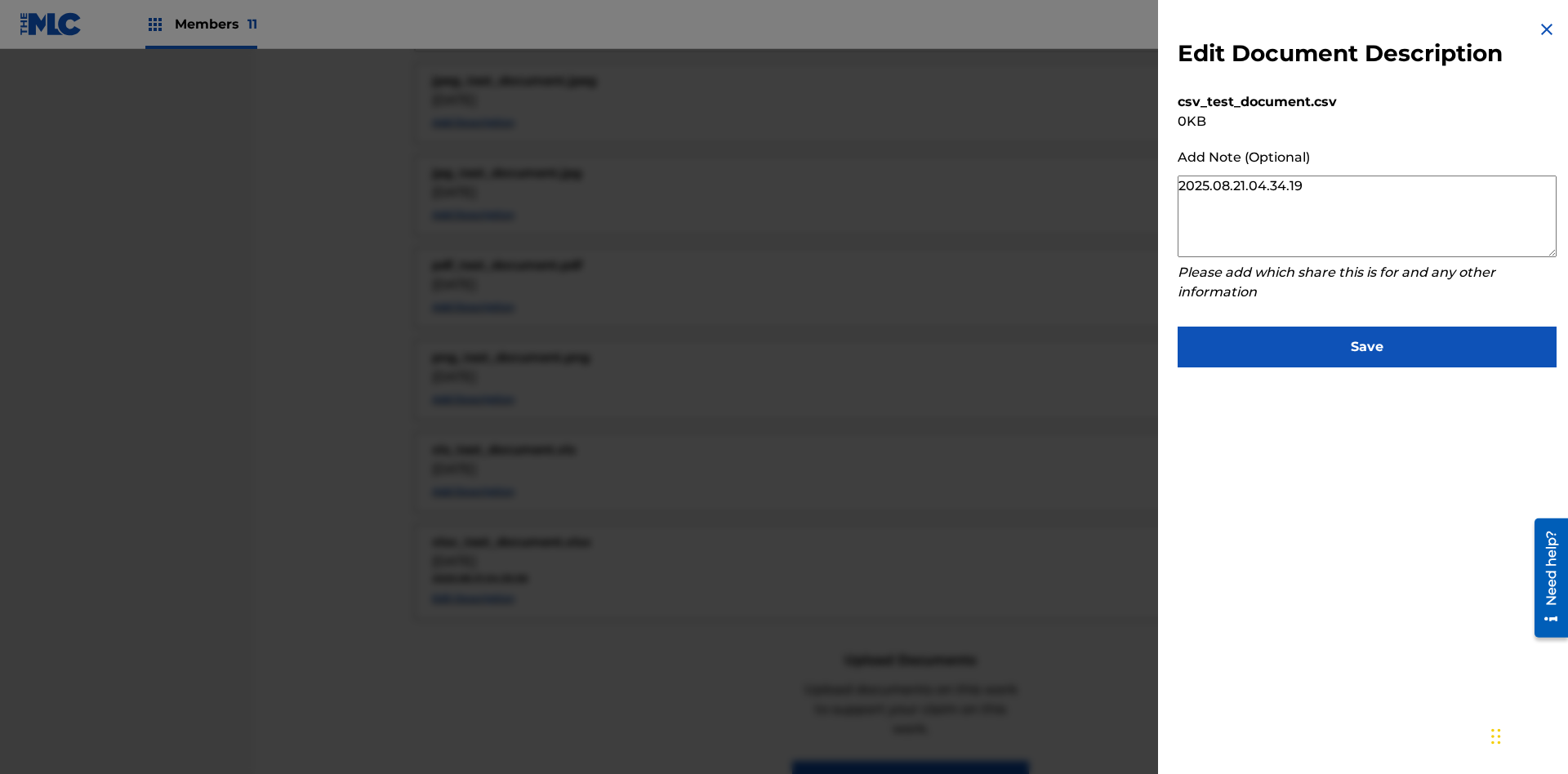
click at [1367, 343] on button "Save" at bounding box center [1367, 347] width 379 height 41
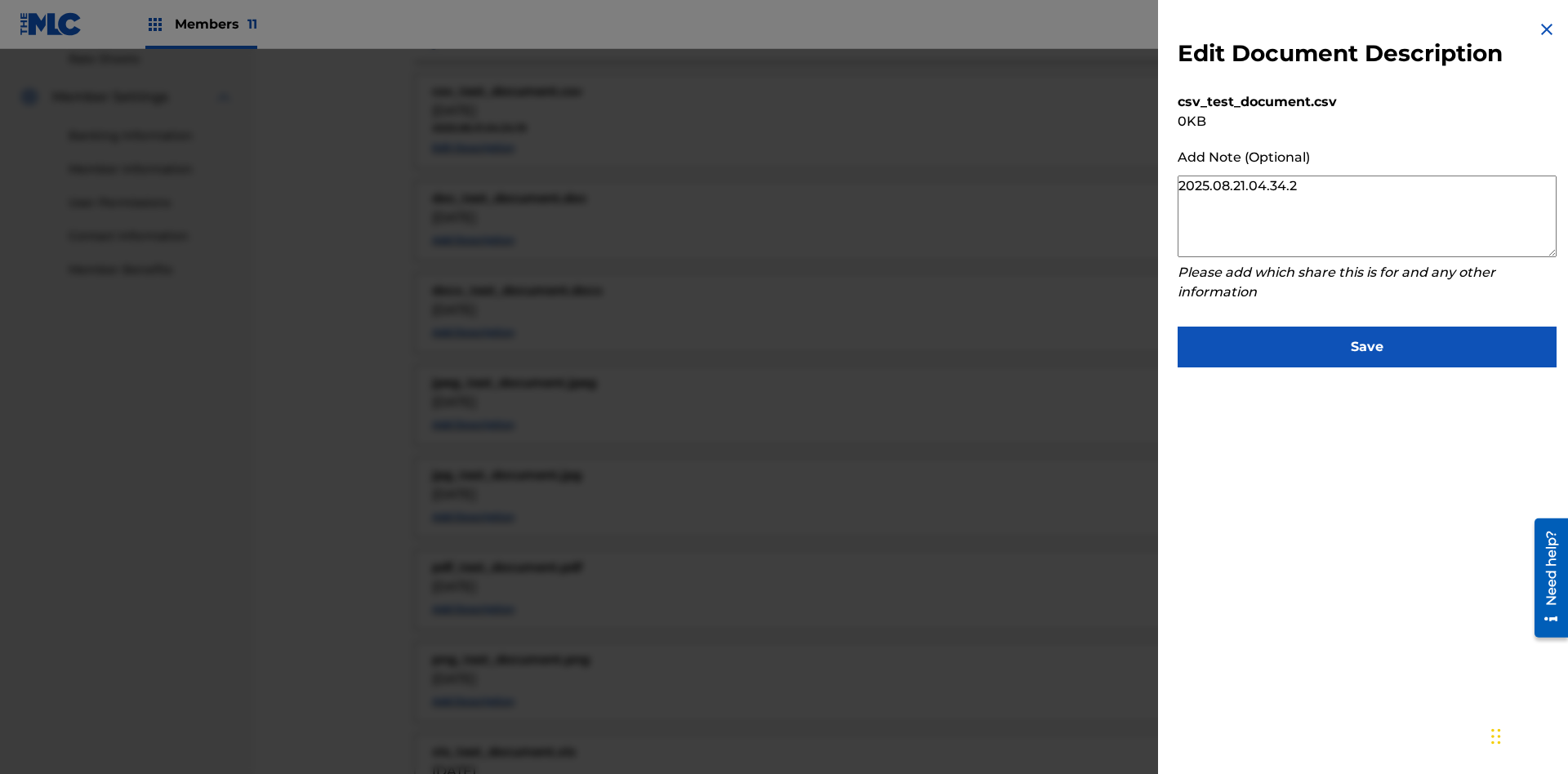
type textarea "2025.08.21.04.34.25"
click at [1367, 343] on button "Save" at bounding box center [1367, 347] width 379 height 41
